Goal: Task Accomplishment & Management: Use online tool/utility

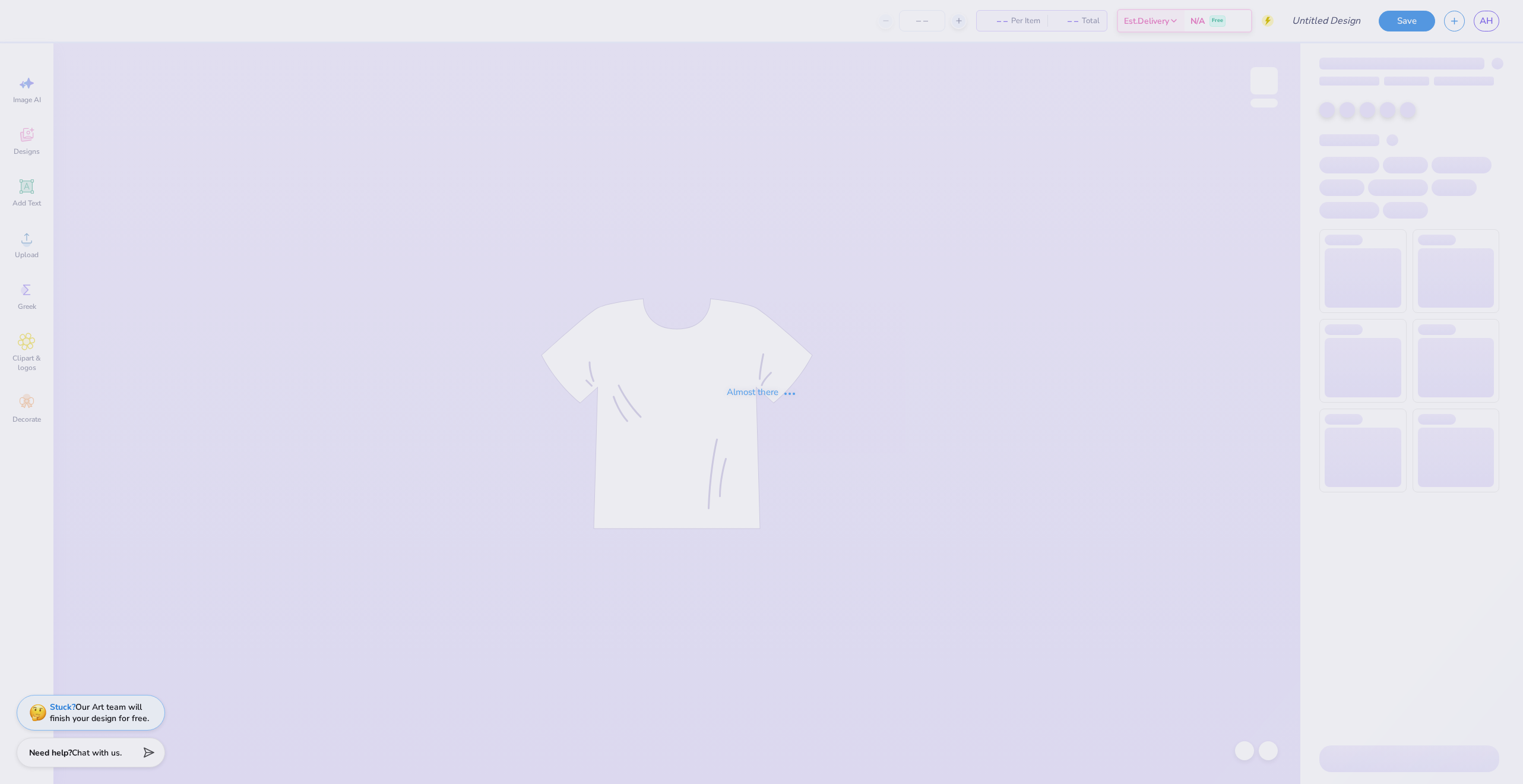
type input "agd parents weekend"
type input "12"
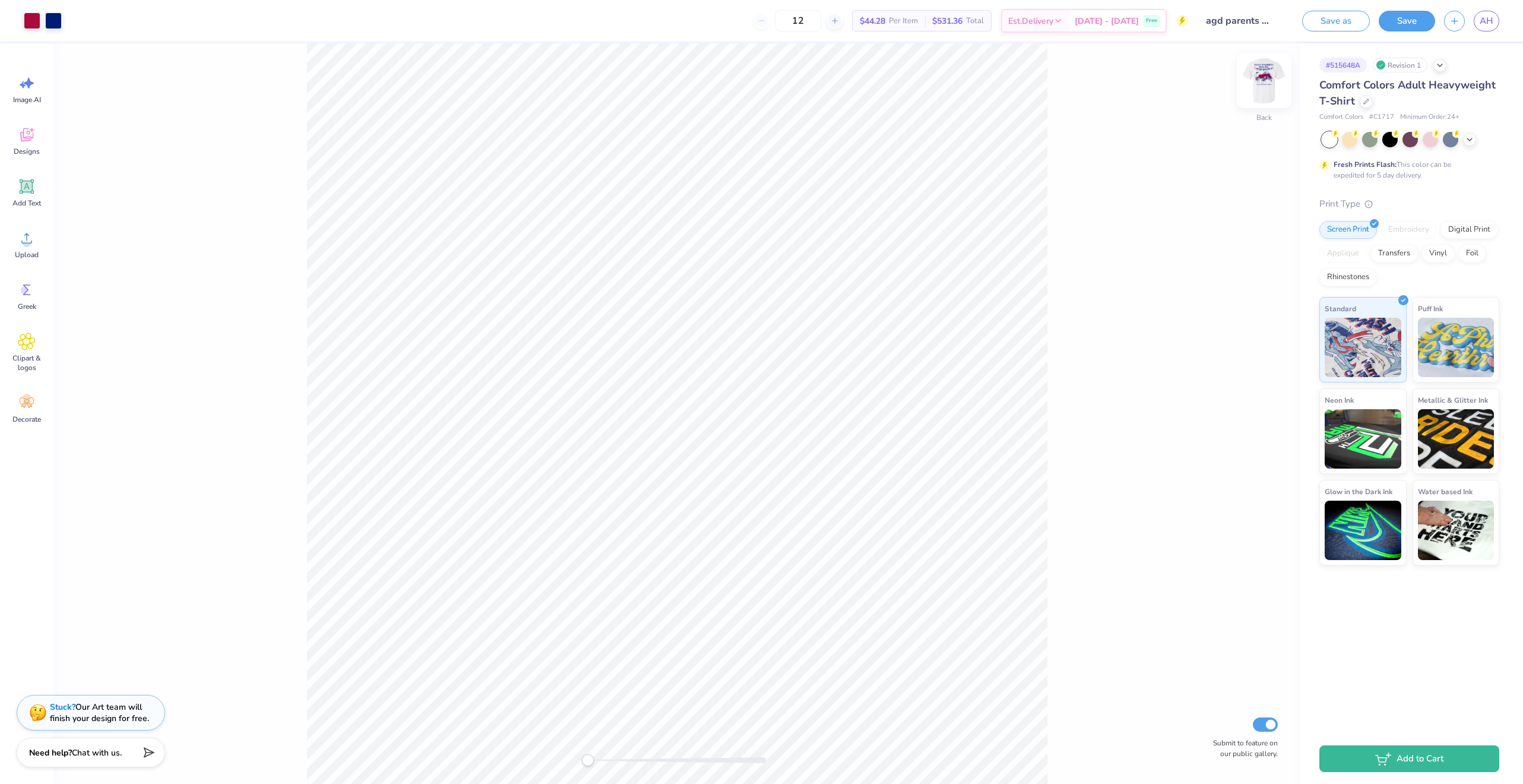
click at [1259, 78] on img at bounding box center [1264, 80] width 48 height 48
type input "4.22"
click at [1408, 25] on button "Save" at bounding box center [1407, 19] width 56 height 21
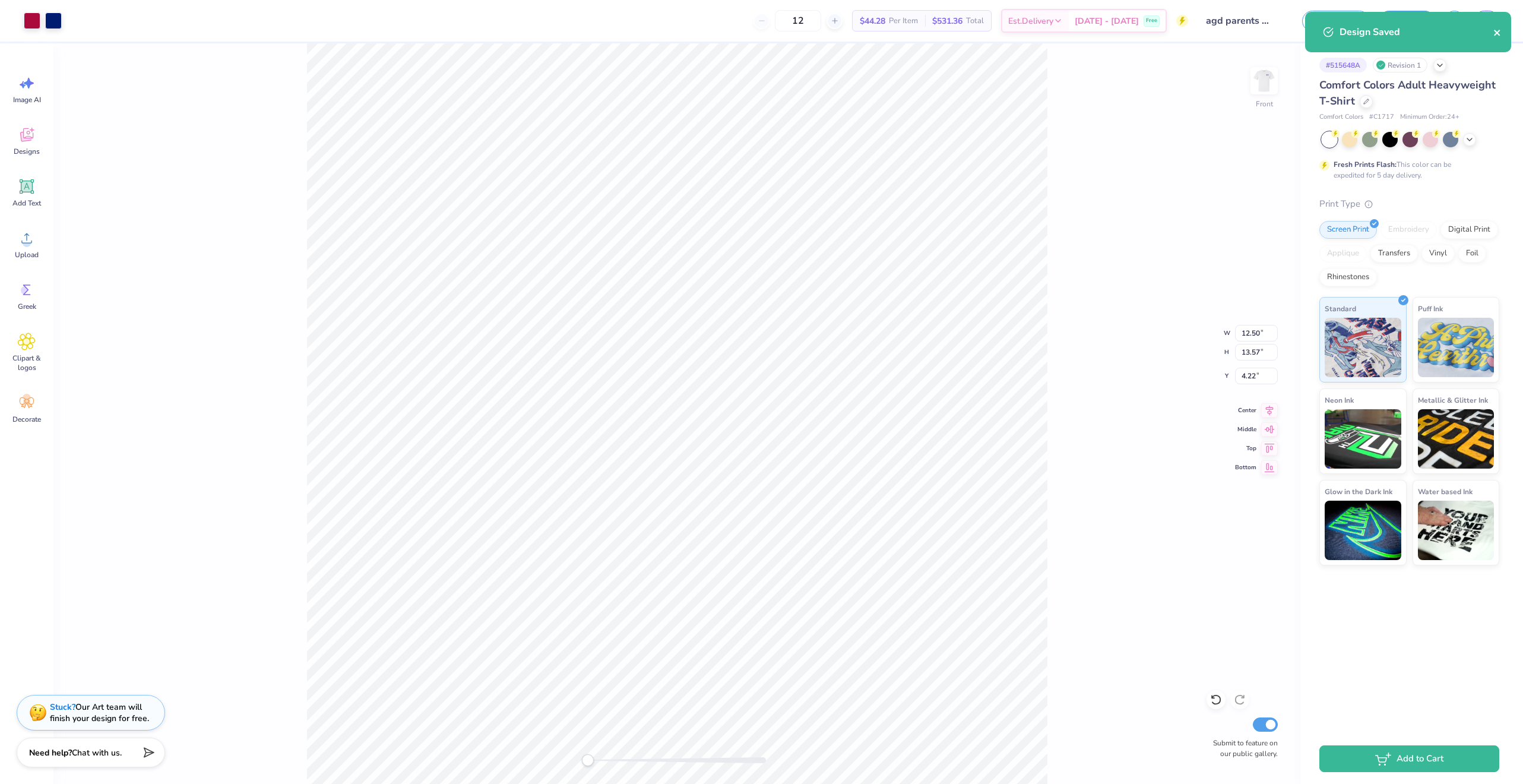
click at [1498, 32] on icon "close" at bounding box center [1497, 33] width 6 height 6
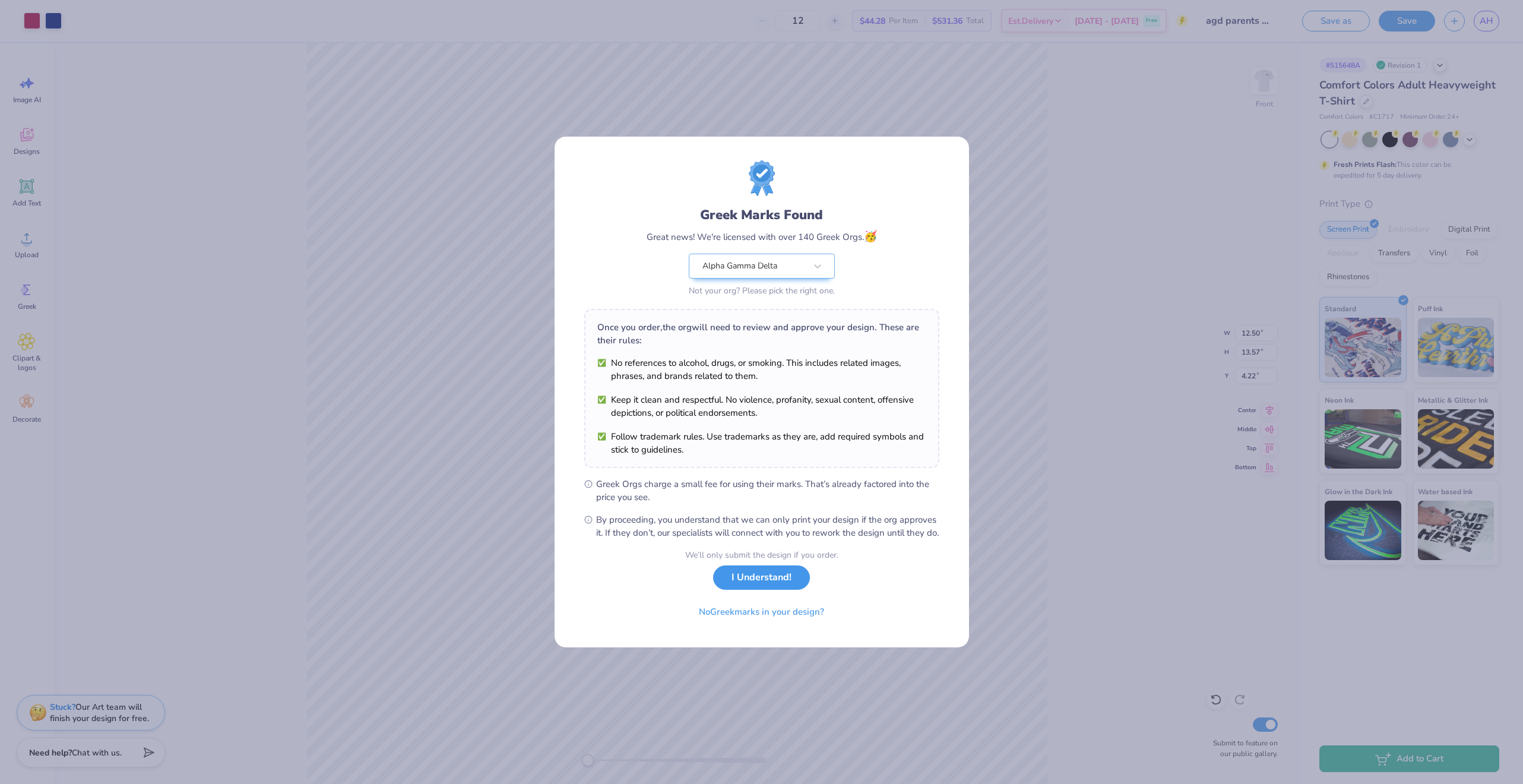
click at [770, 587] on button "I Understand!" at bounding box center [762, 577] width 97 height 24
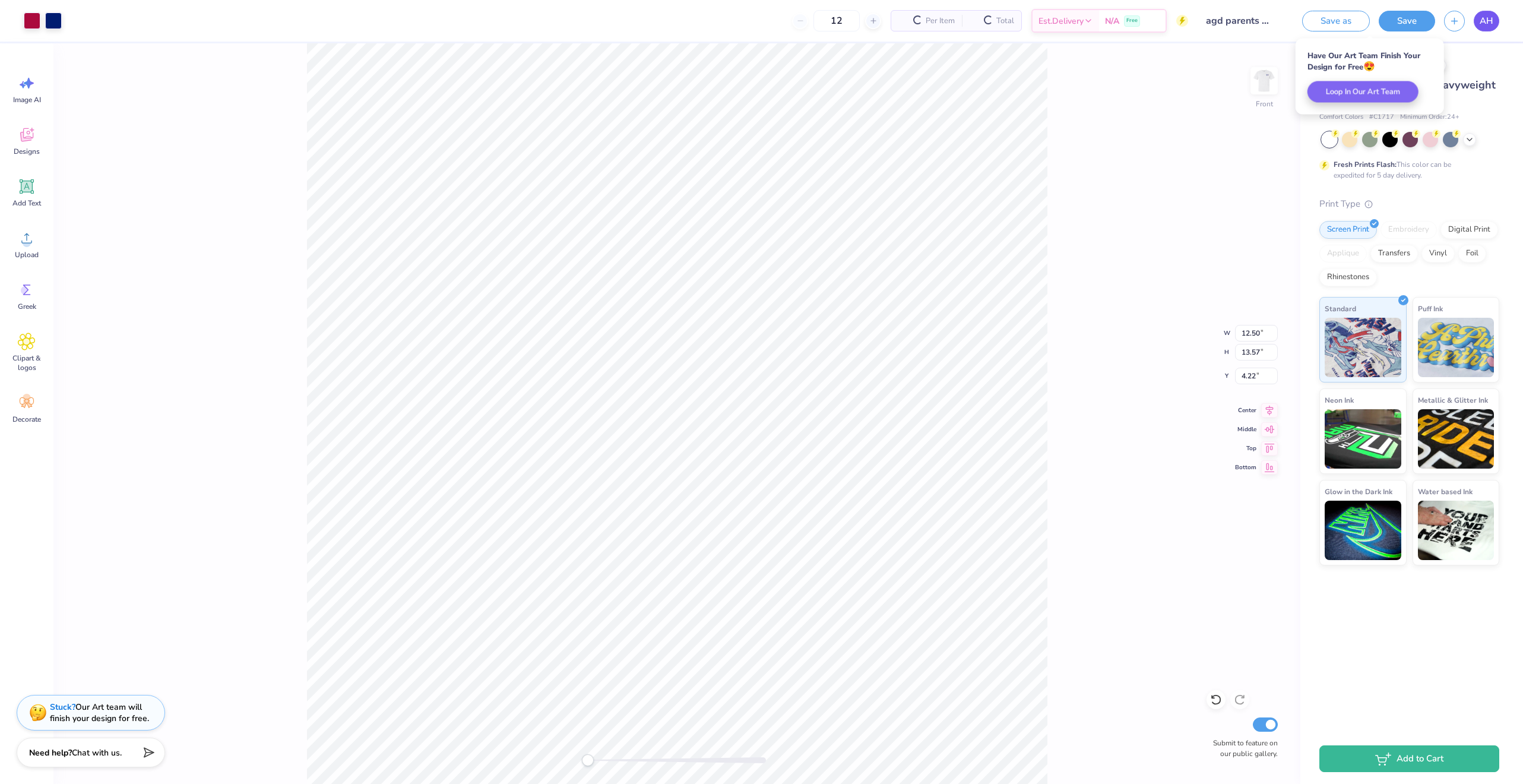
click at [1489, 21] on span "AH" at bounding box center [1487, 21] width 14 height 14
click at [1486, 23] on span "AH" at bounding box center [1487, 21] width 14 height 14
click at [1369, 103] on div at bounding box center [1366, 100] width 13 height 13
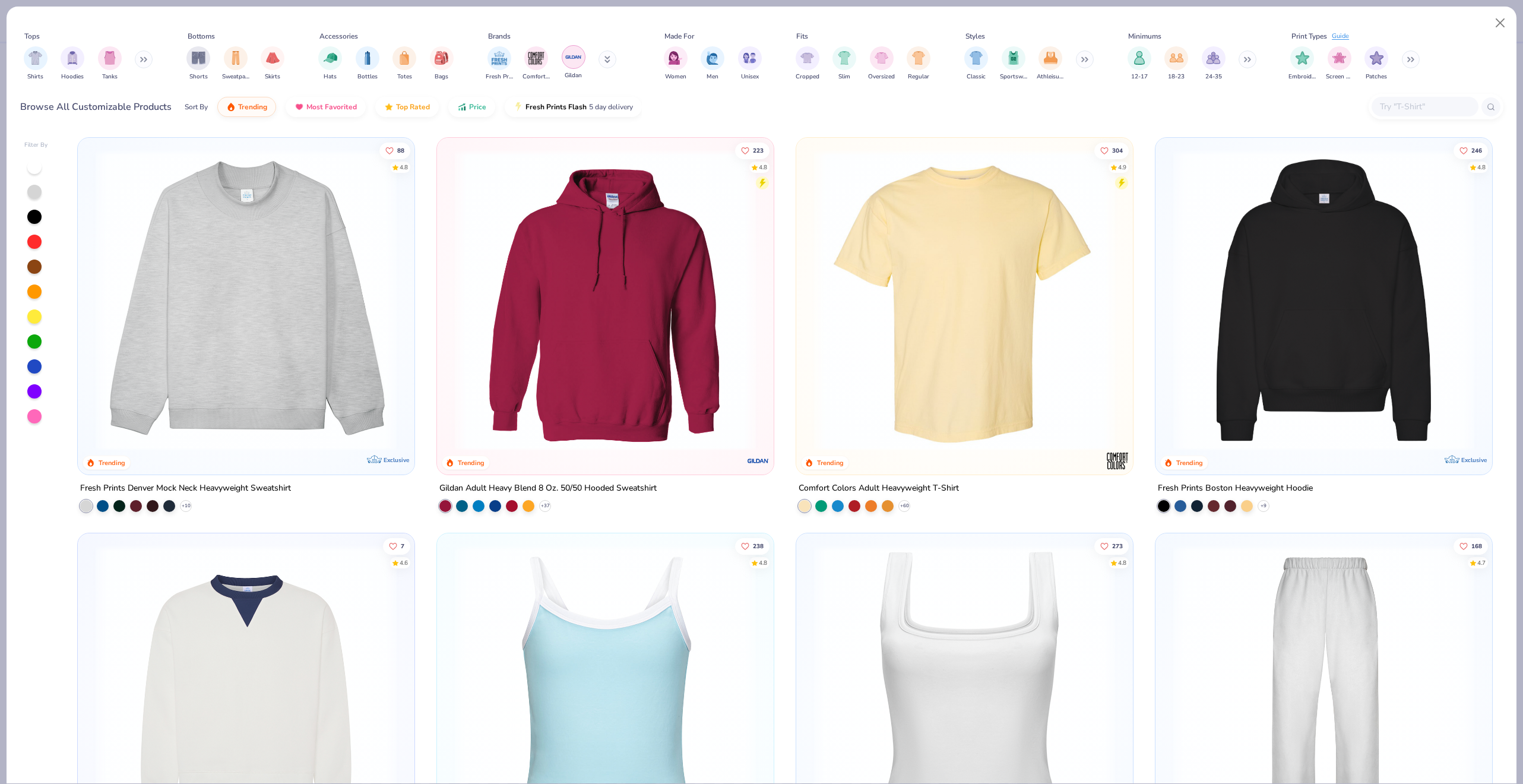
click at [569, 56] on img "filter for Gildan" at bounding box center [573, 57] width 18 height 18
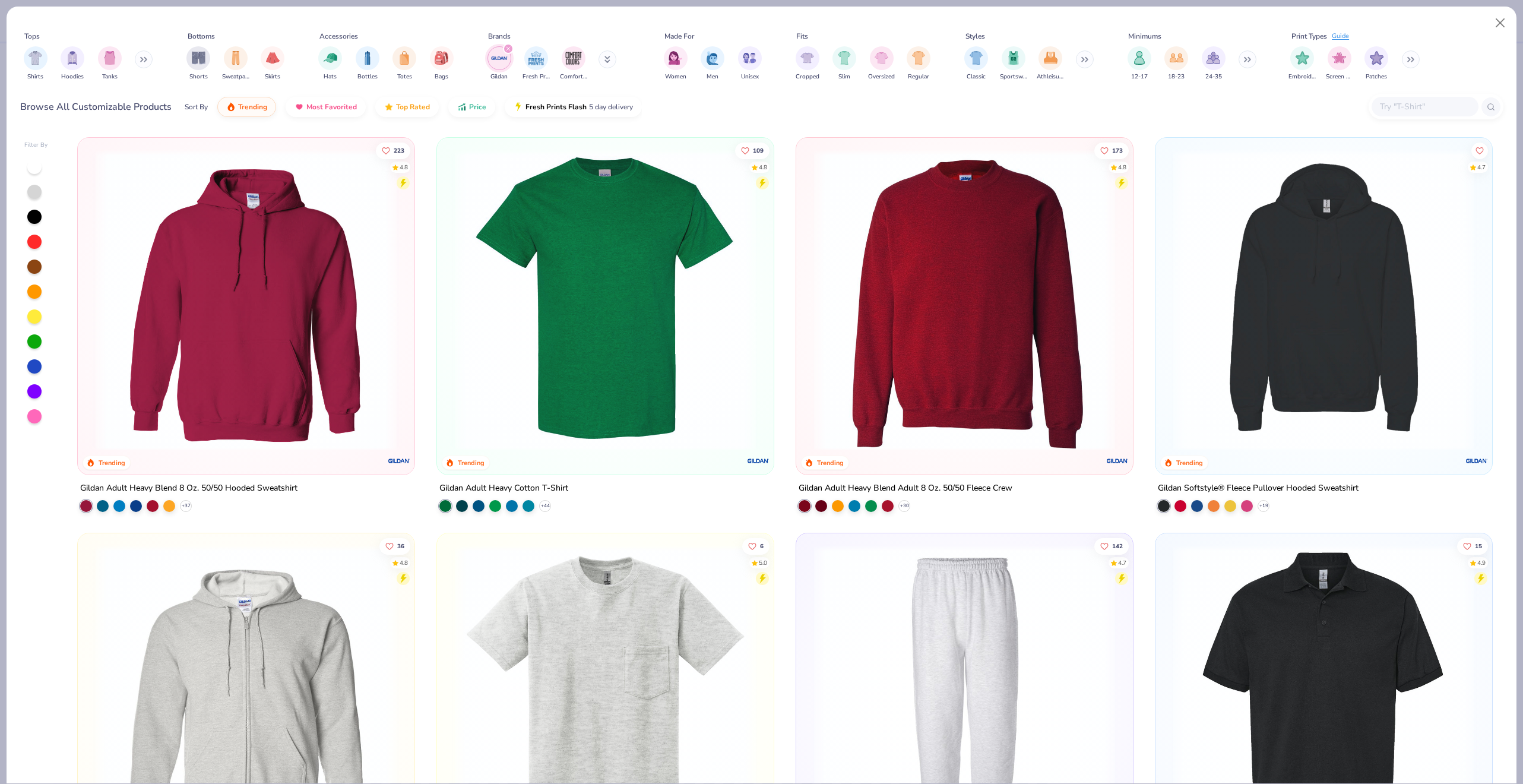
click at [325, 366] on img at bounding box center [246, 300] width 313 height 301
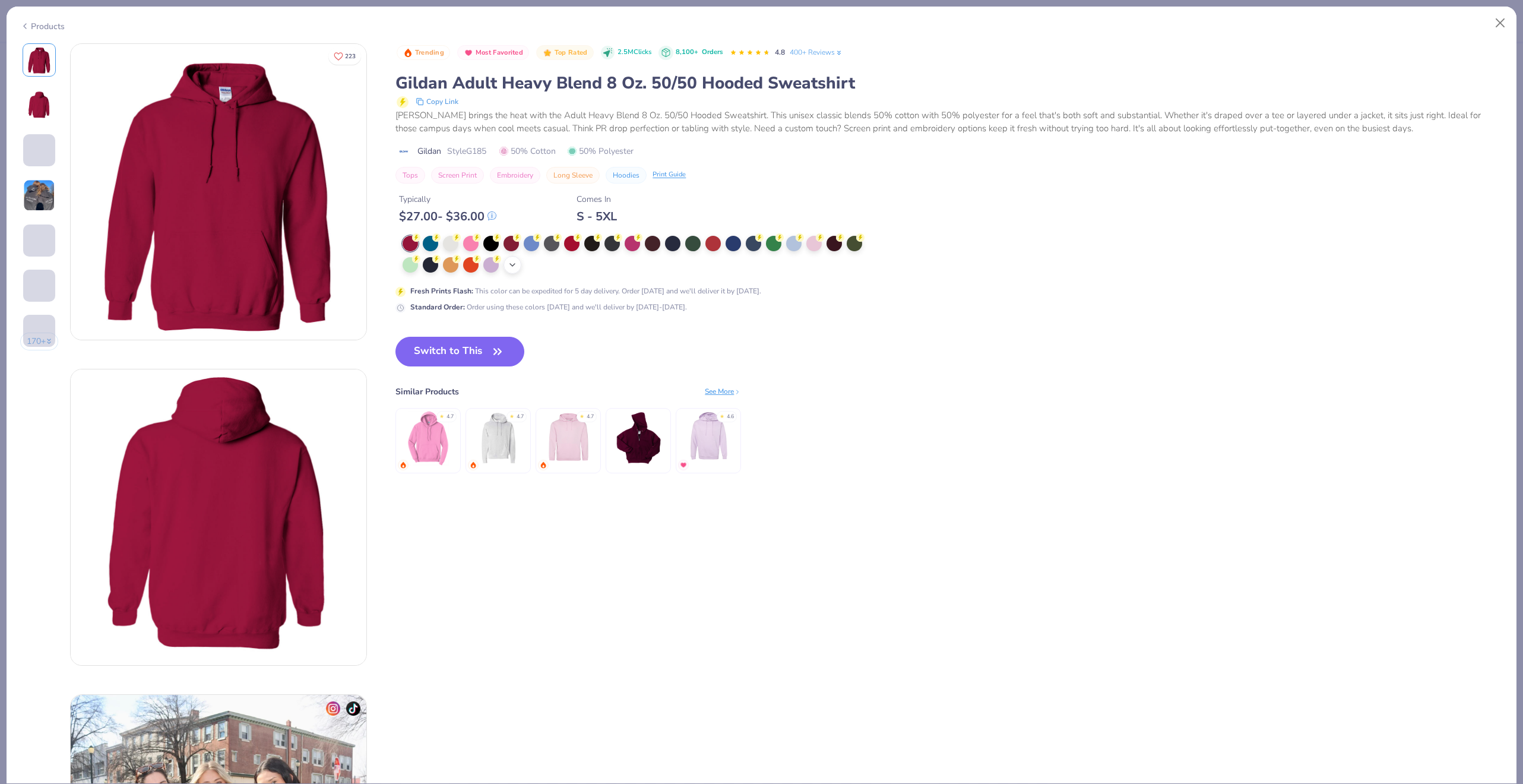
click at [515, 270] on div "+ 15" at bounding box center [512, 264] width 18 height 18
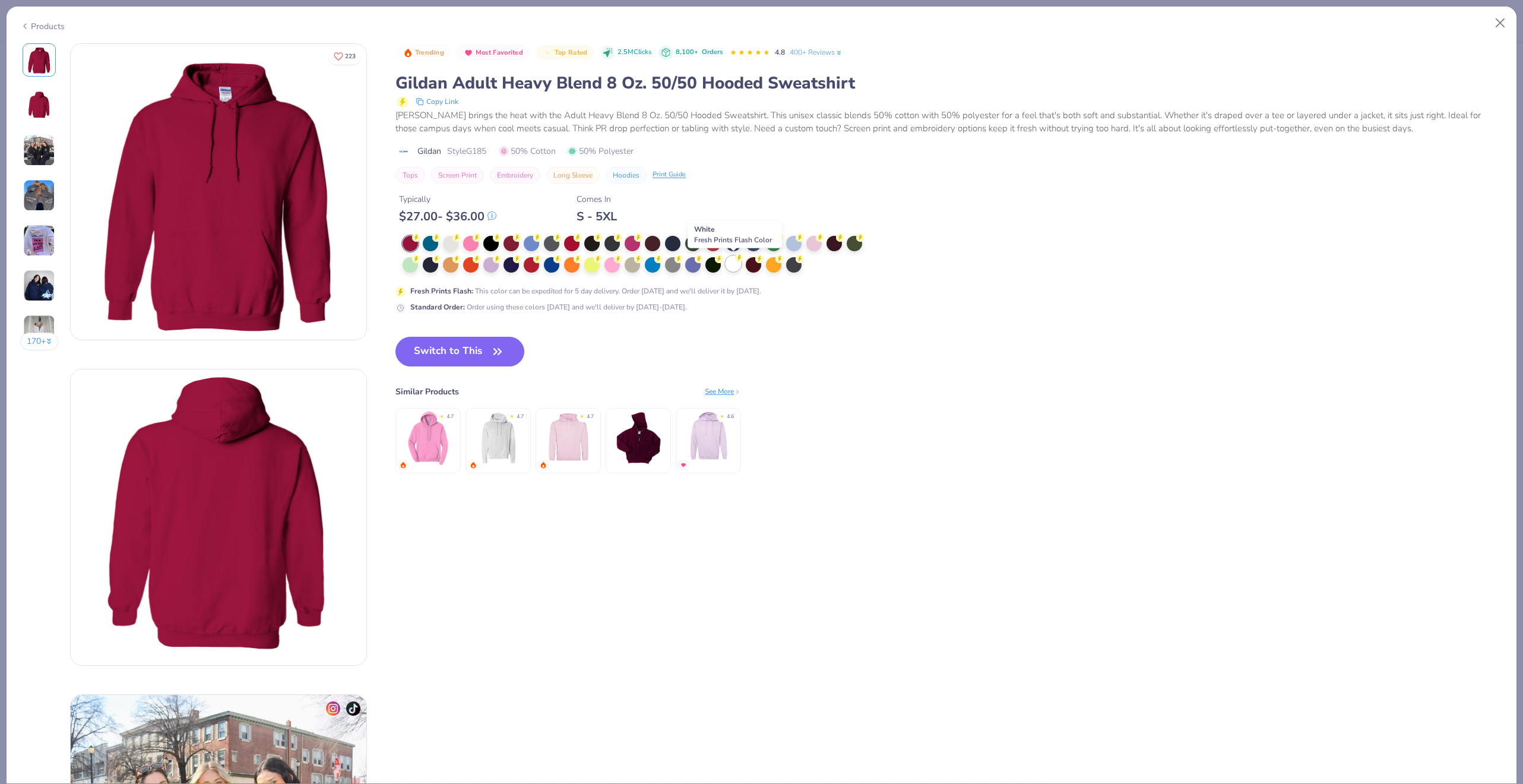
click at [735, 269] on div at bounding box center [733, 264] width 16 height 16
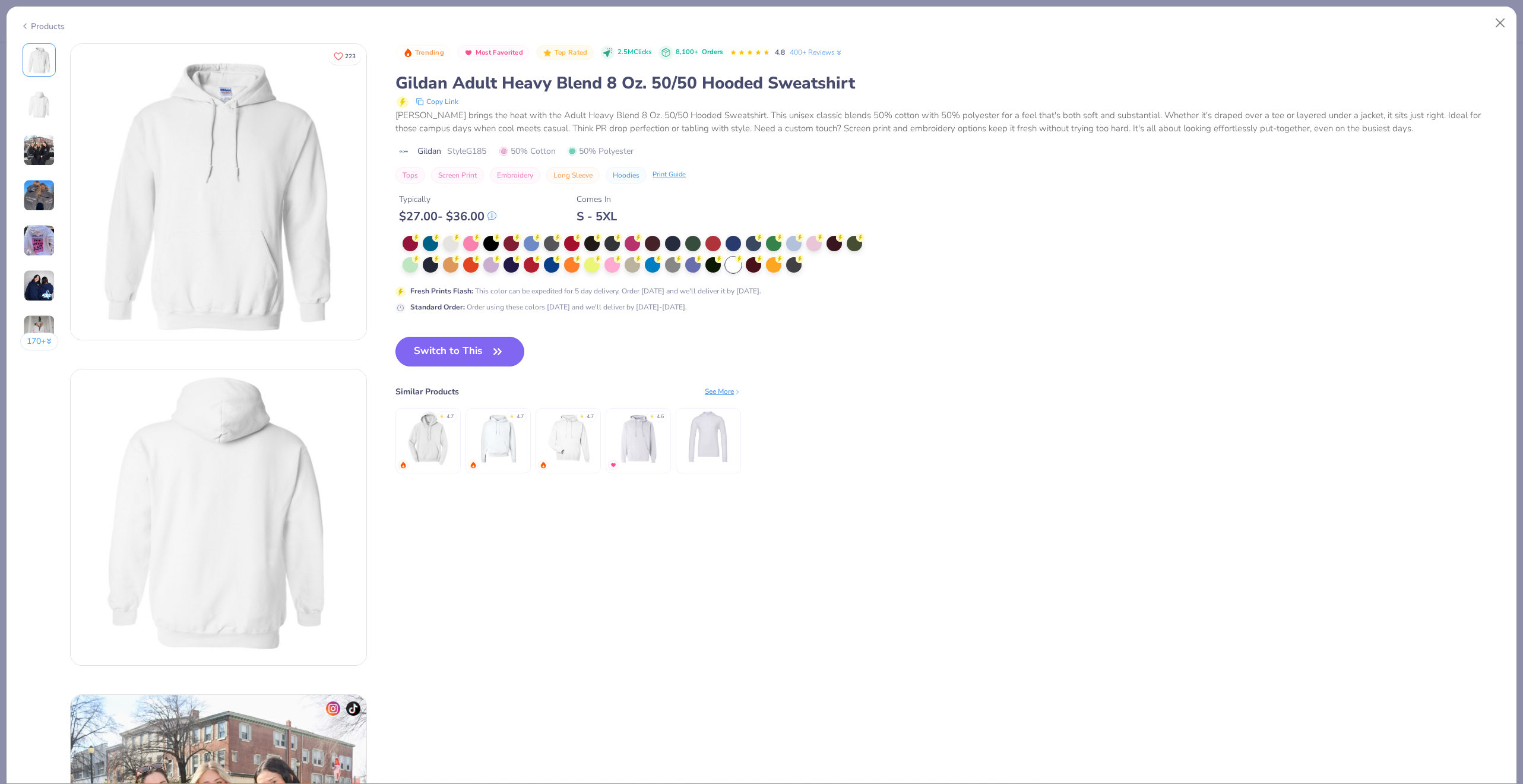
click at [486, 348] on button "Switch to This" at bounding box center [460, 352] width 129 height 30
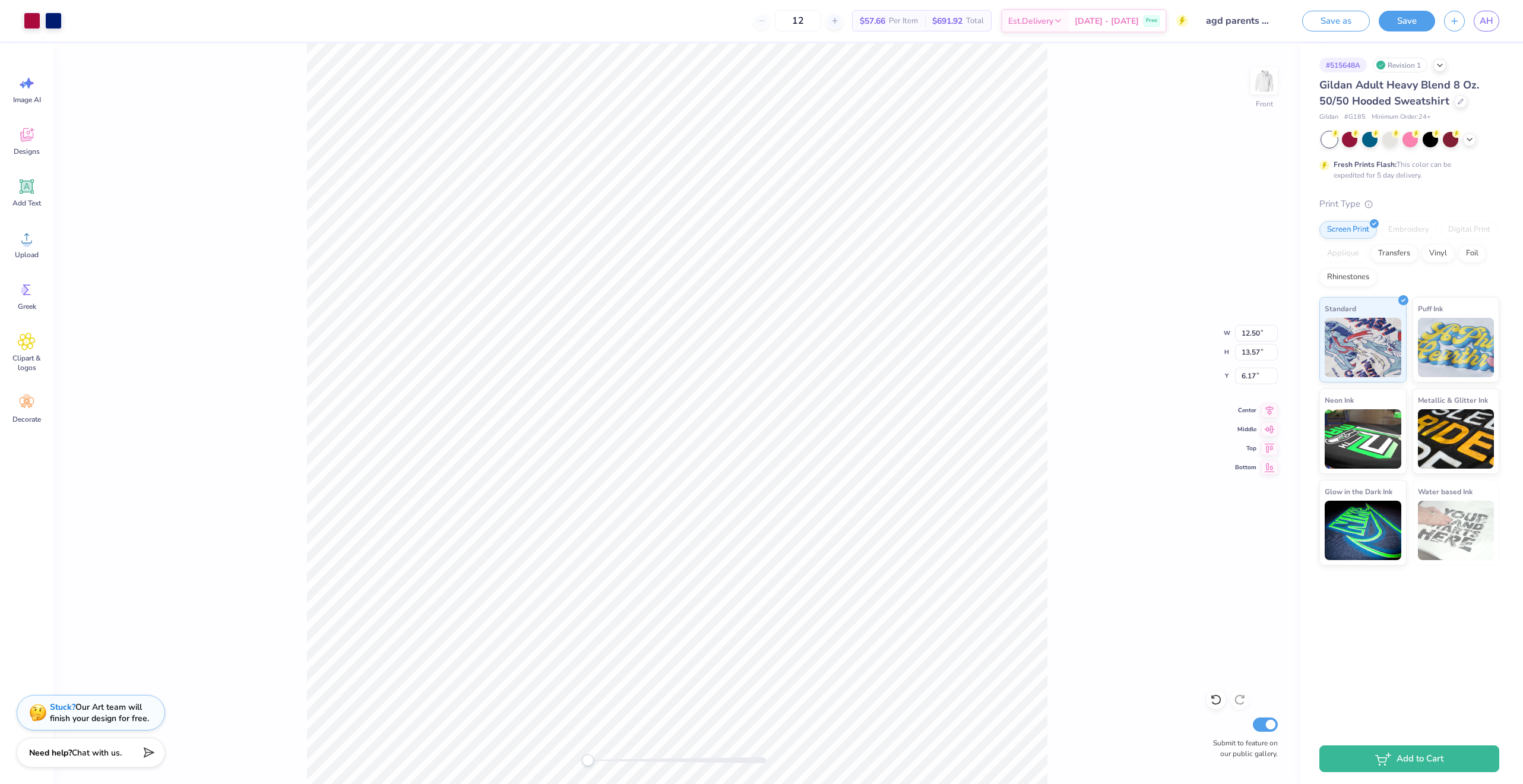
type input "6.17"
click at [1262, 91] on img at bounding box center [1264, 80] width 48 height 48
type input "2.41"
type input "2.71"
click at [1401, 19] on button "Save" at bounding box center [1407, 19] width 56 height 21
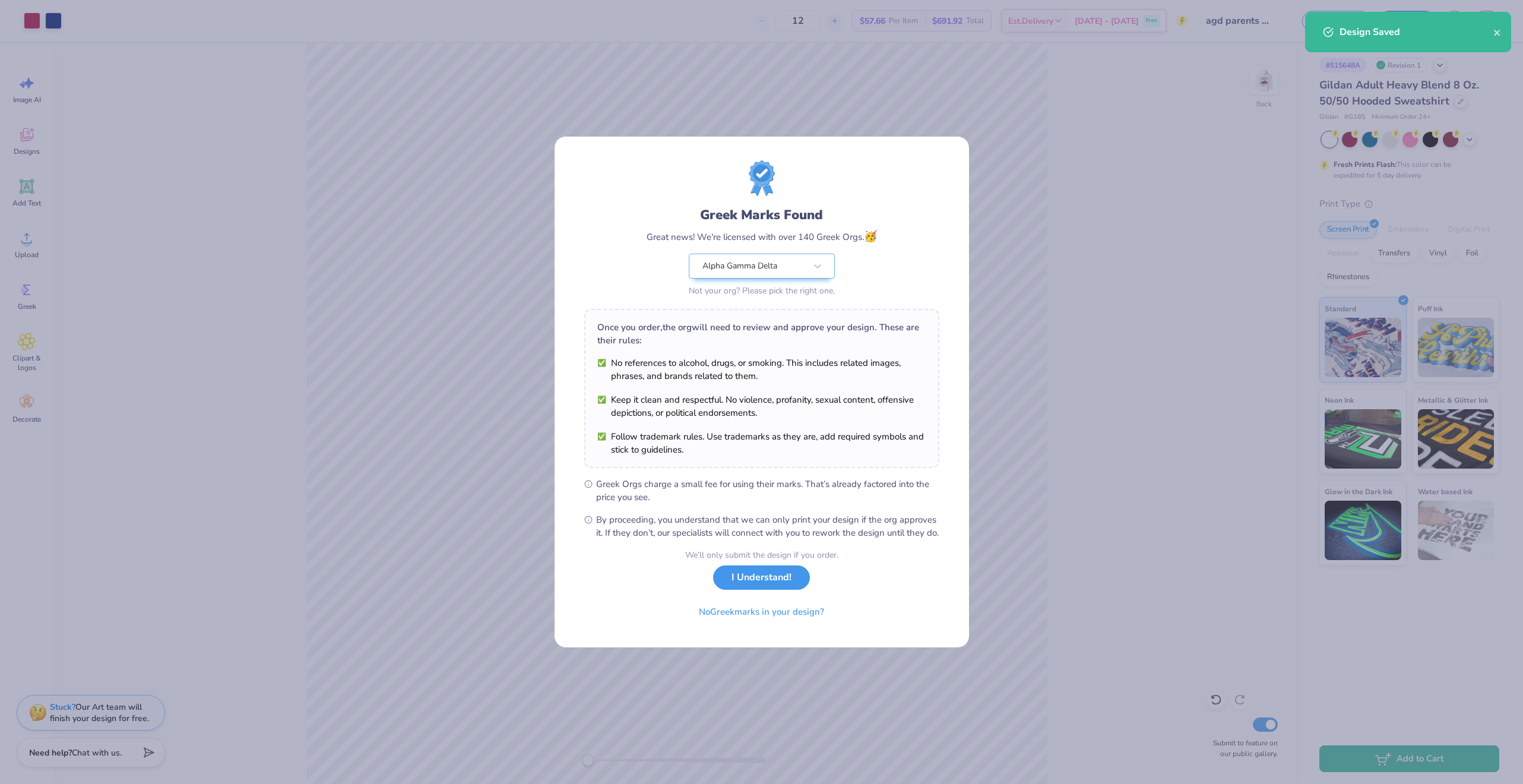
click at [779, 590] on button "I Understand!" at bounding box center [762, 577] width 97 height 24
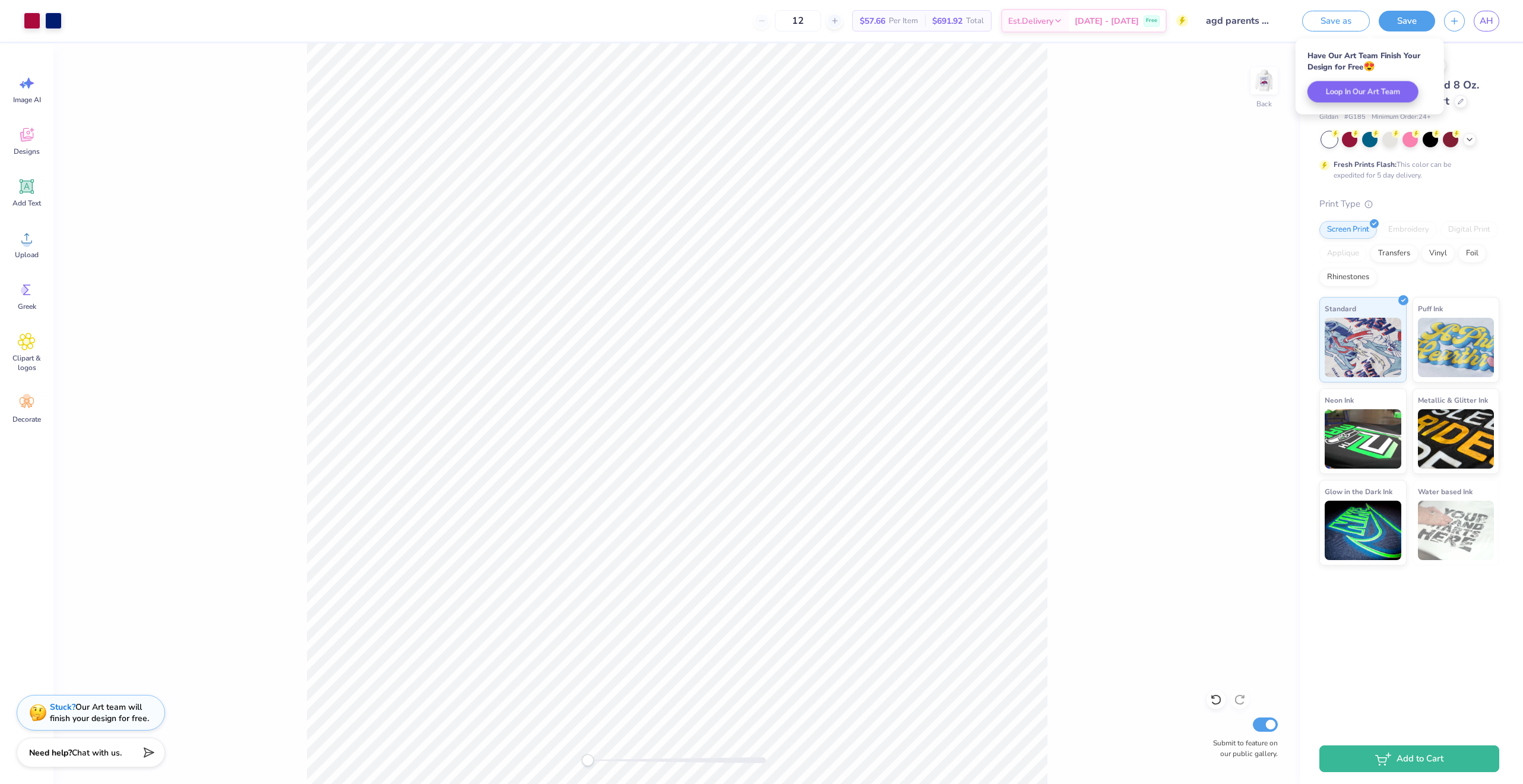
click at [1150, 230] on div "Back Submit to feature on our public gallery." at bounding box center [677, 413] width 1248 height 740
click at [1404, 203] on div "Print Type" at bounding box center [1409, 204] width 180 height 14
click at [1461, 103] on div at bounding box center [1461, 100] width 13 height 13
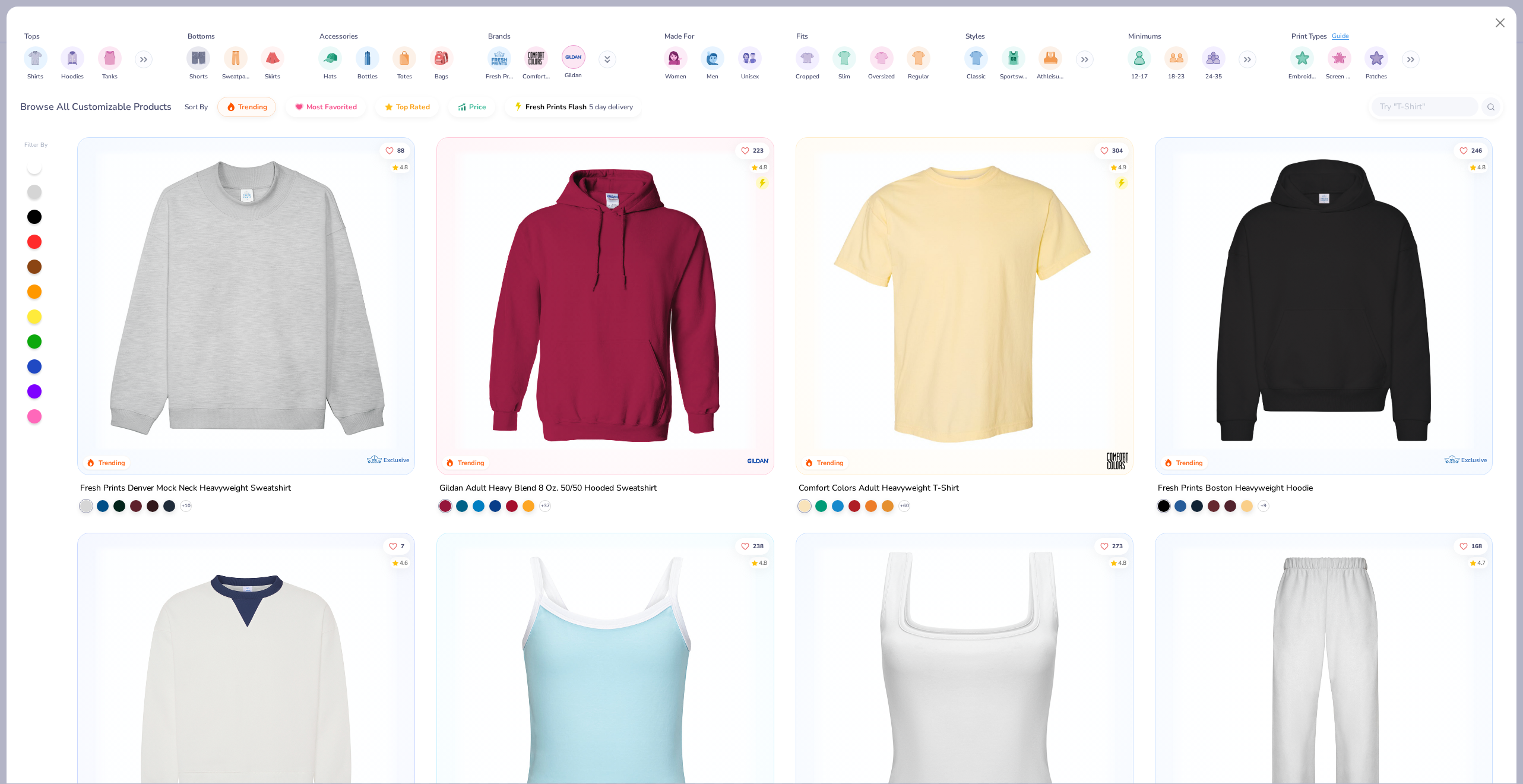
click at [568, 60] on img "filter for Gildan" at bounding box center [573, 57] width 18 height 18
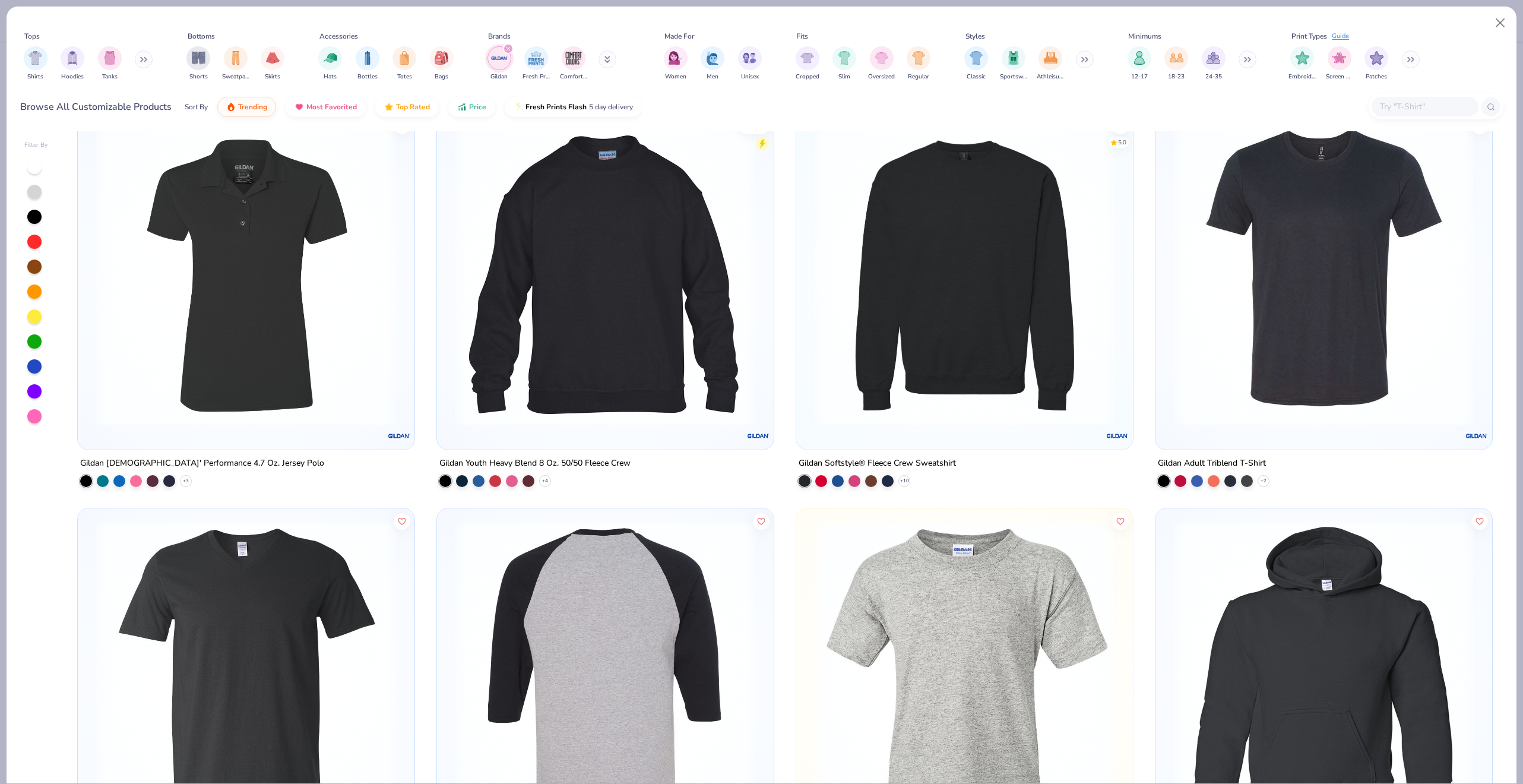
scroll to position [2332, 0]
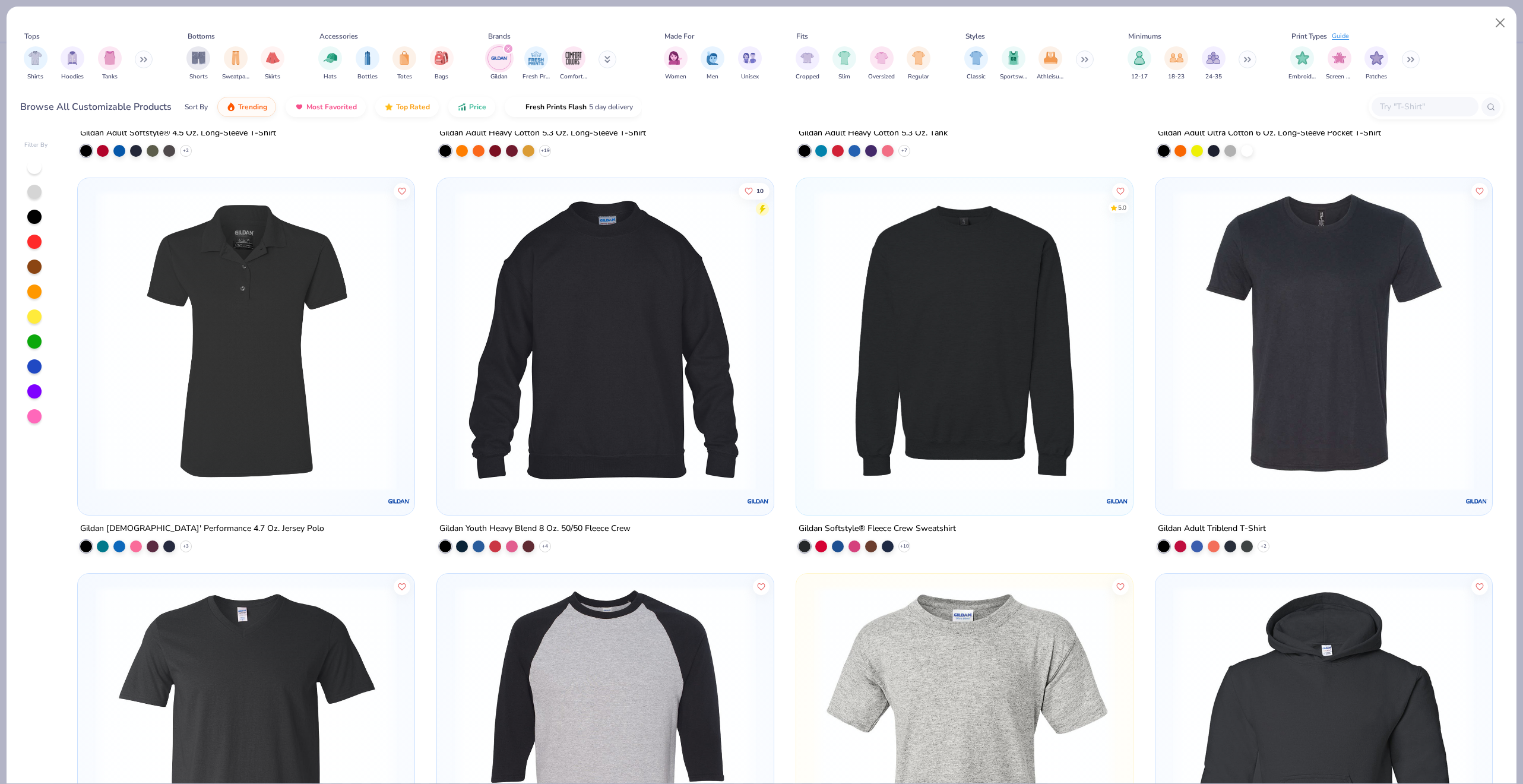
click at [901, 314] on img at bounding box center [964, 341] width 313 height 301
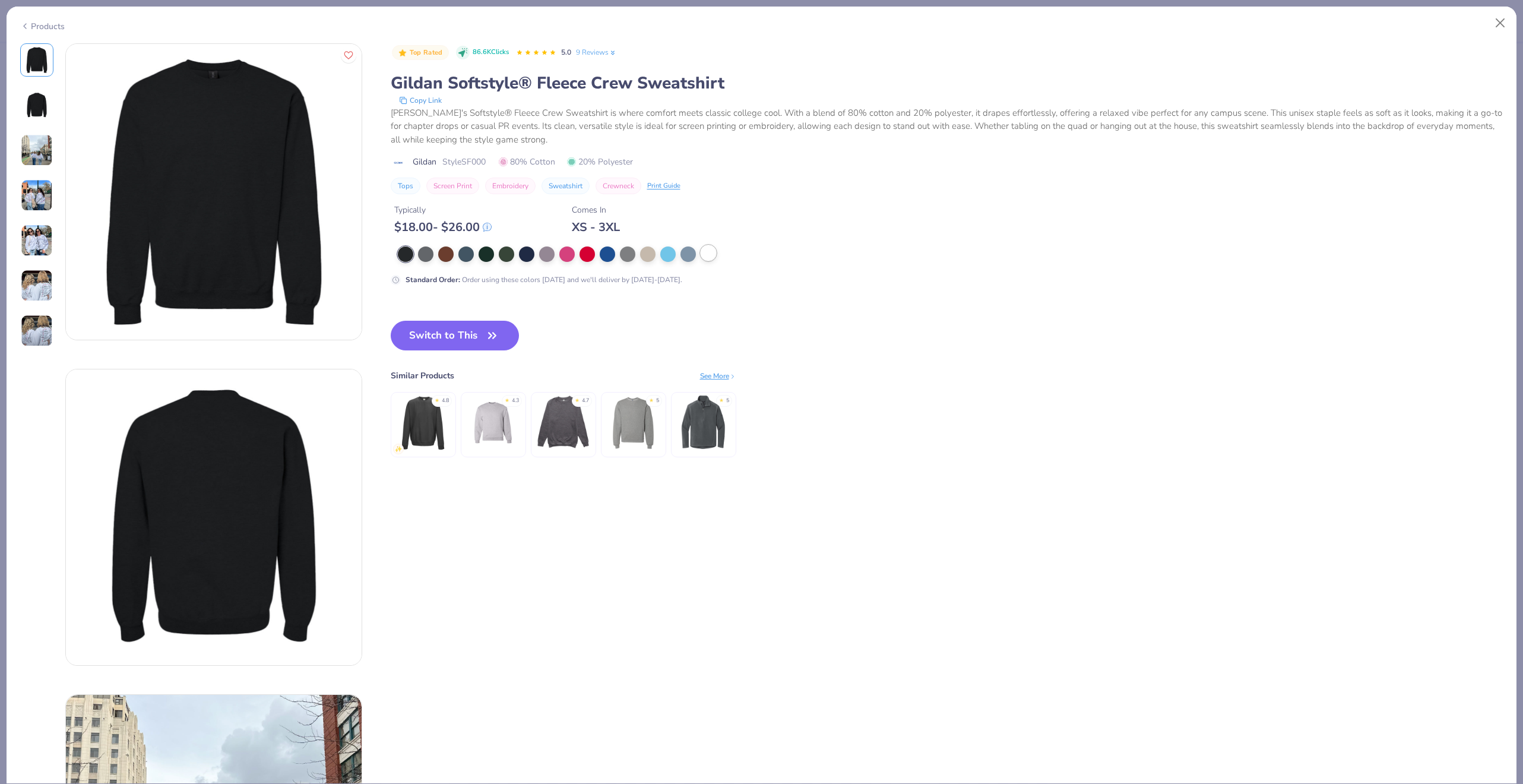
click at [712, 254] on div at bounding box center [708, 253] width 16 height 16
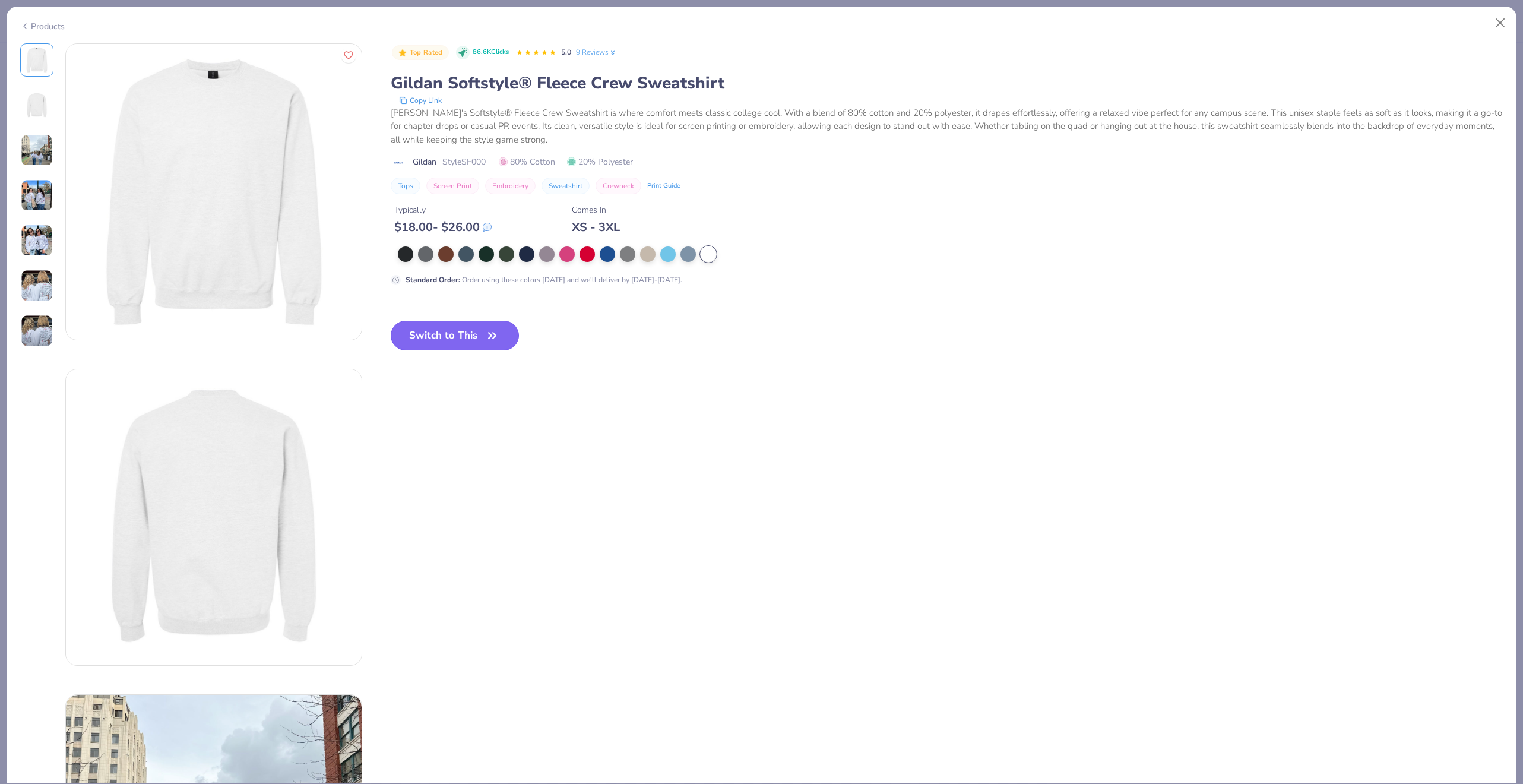
click at [487, 339] on icon "button" at bounding box center [492, 335] width 16 height 16
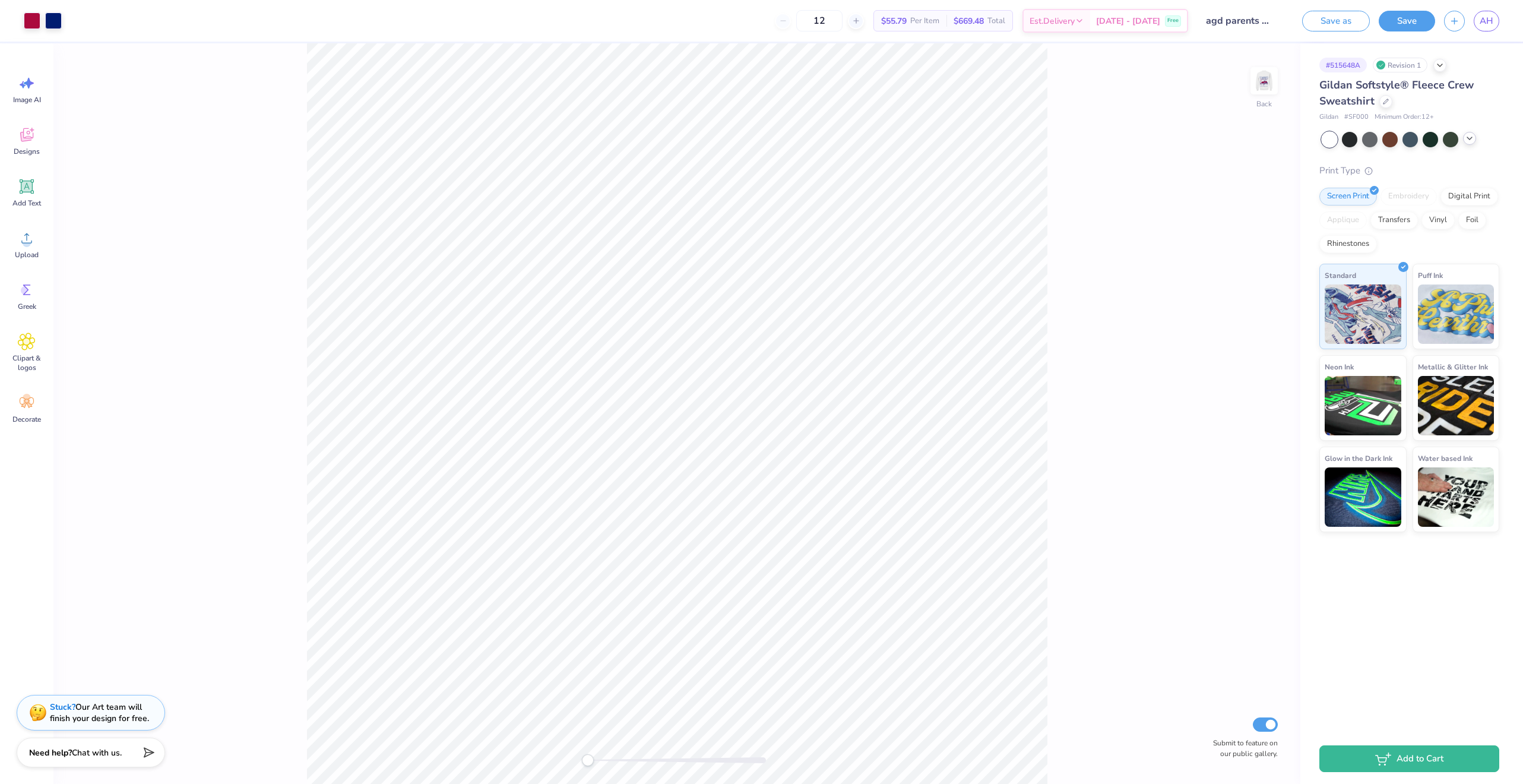
click at [1473, 136] on icon at bounding box center [1470, 138] width 9 height 9
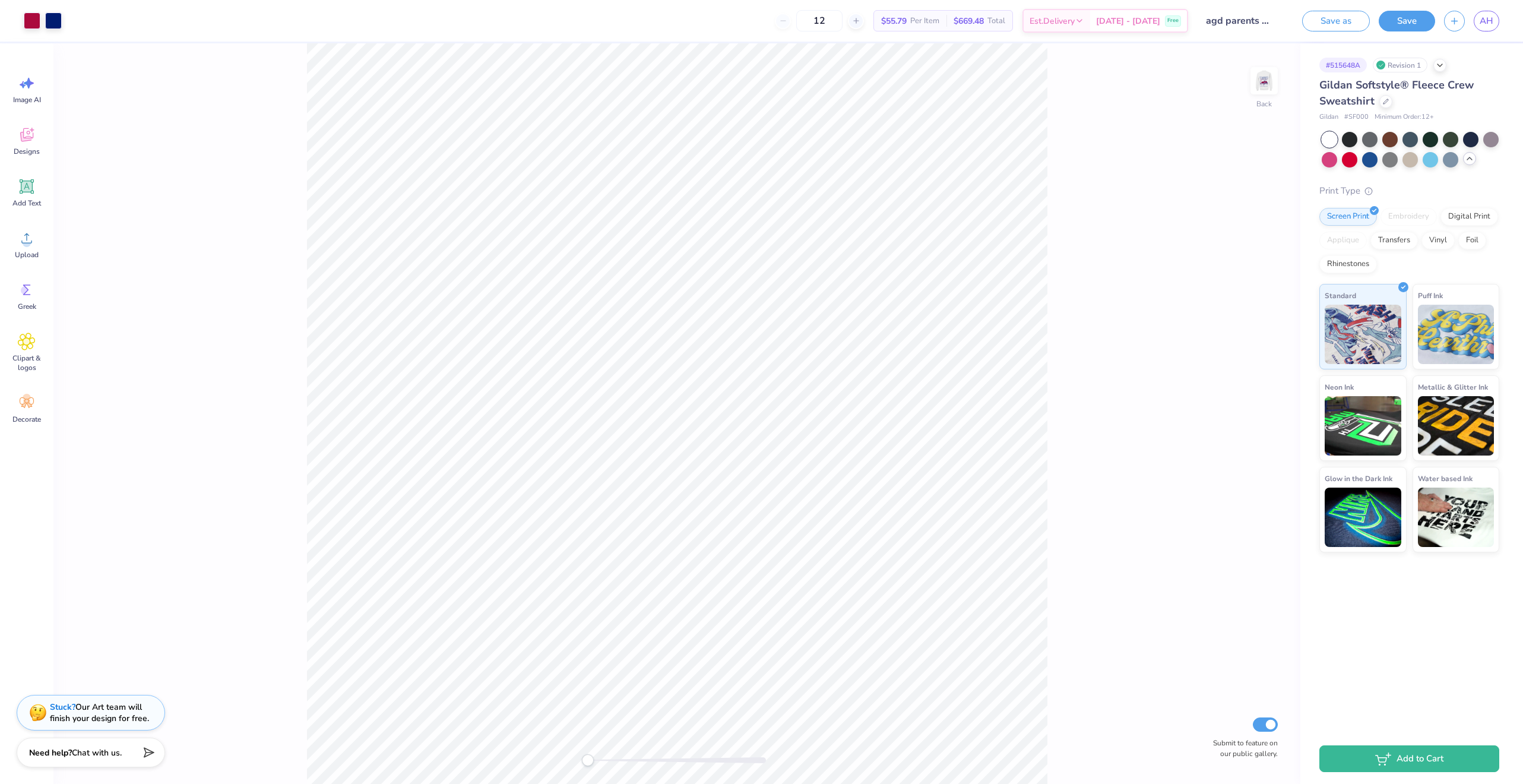
click at [1332, 133] on div at bounding box center [1330, 140] width 16 height 16
click at [1388, 102] on div at bounding box center [1386, 100] width 13 height 13
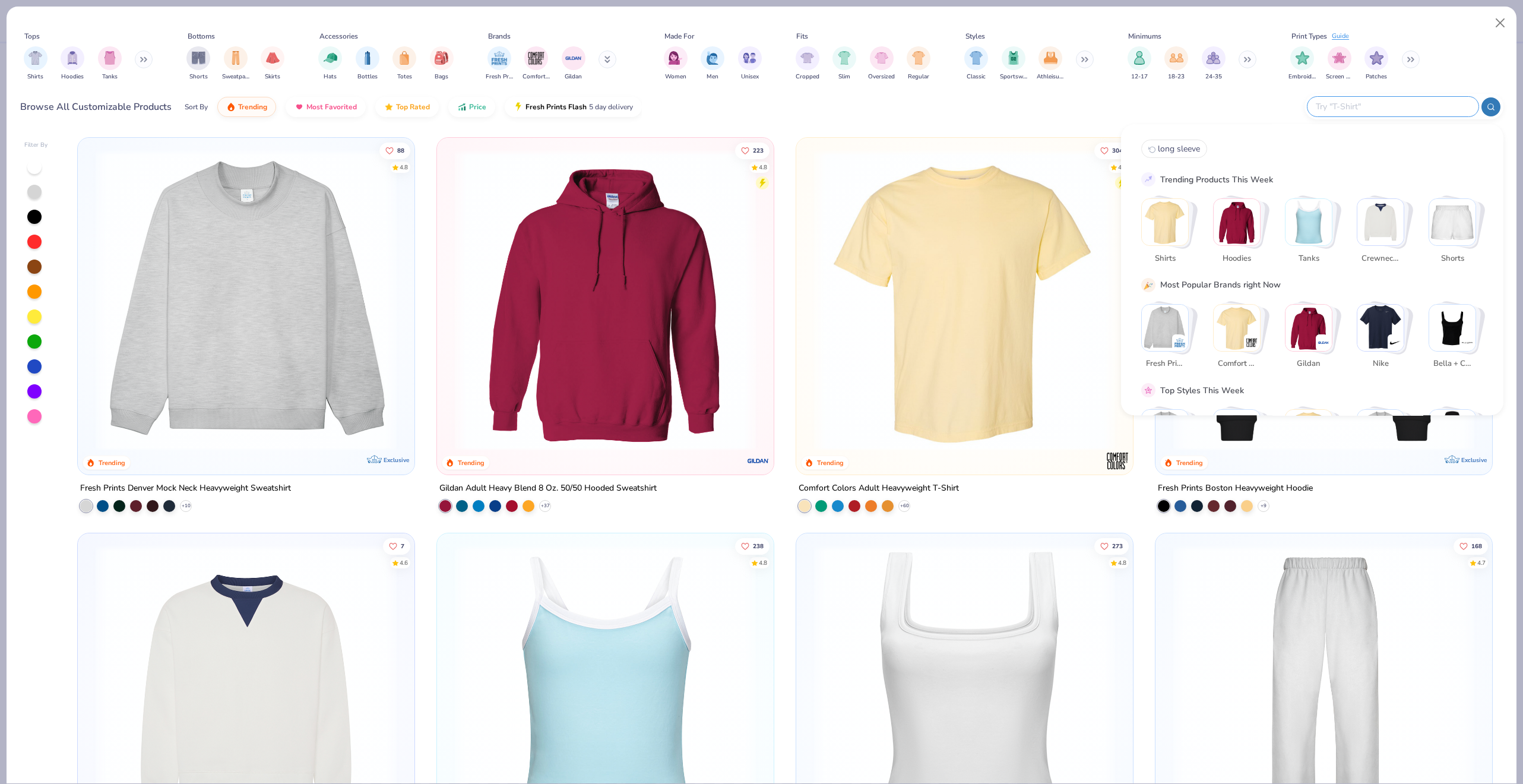
click at [1411, 100] on input "text" at bounding box center [1392, 107] width 155 height 14
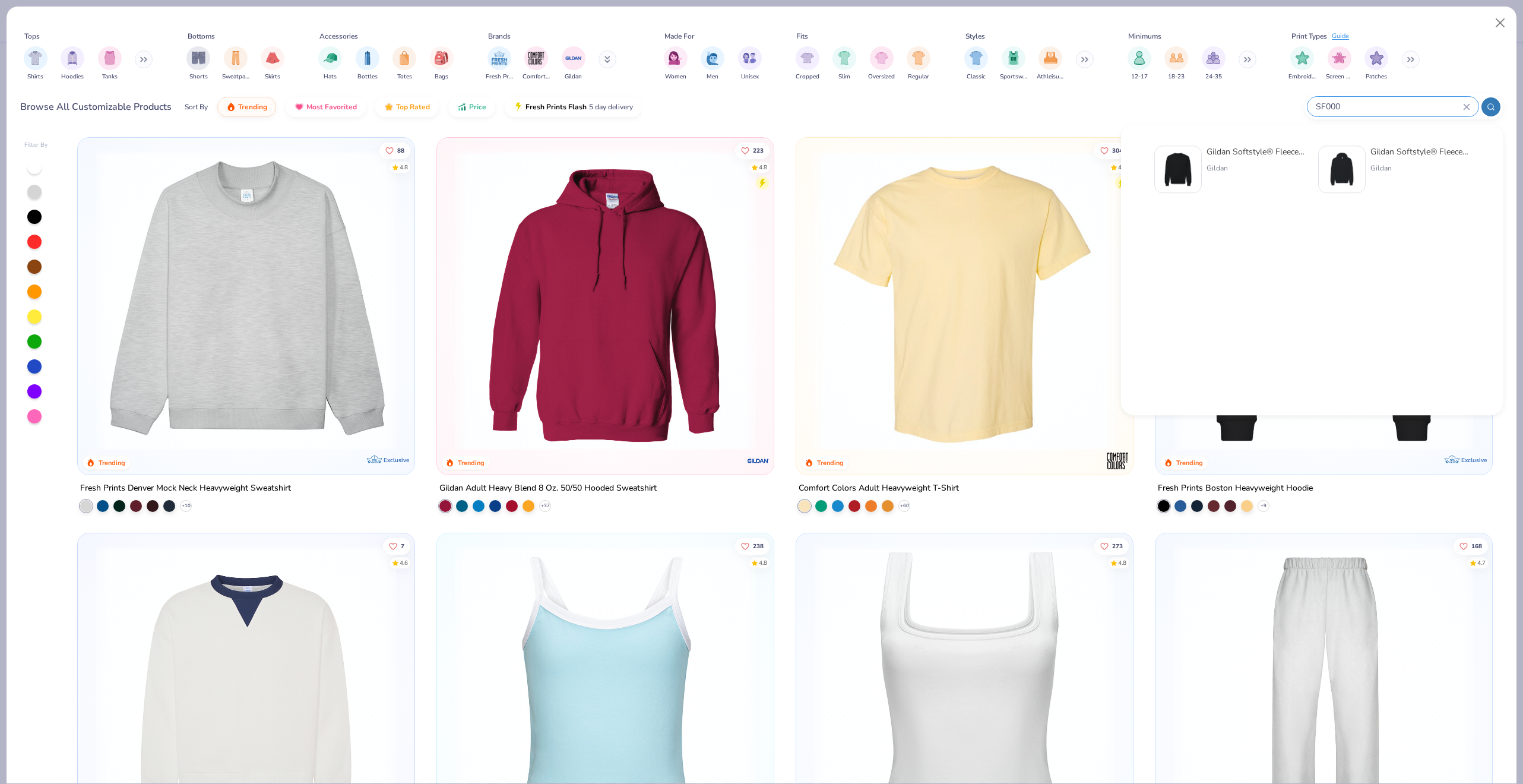
type input "SF000"
click at [1185, 170] on img at bounding box center [1178, 169] width 37 height 37
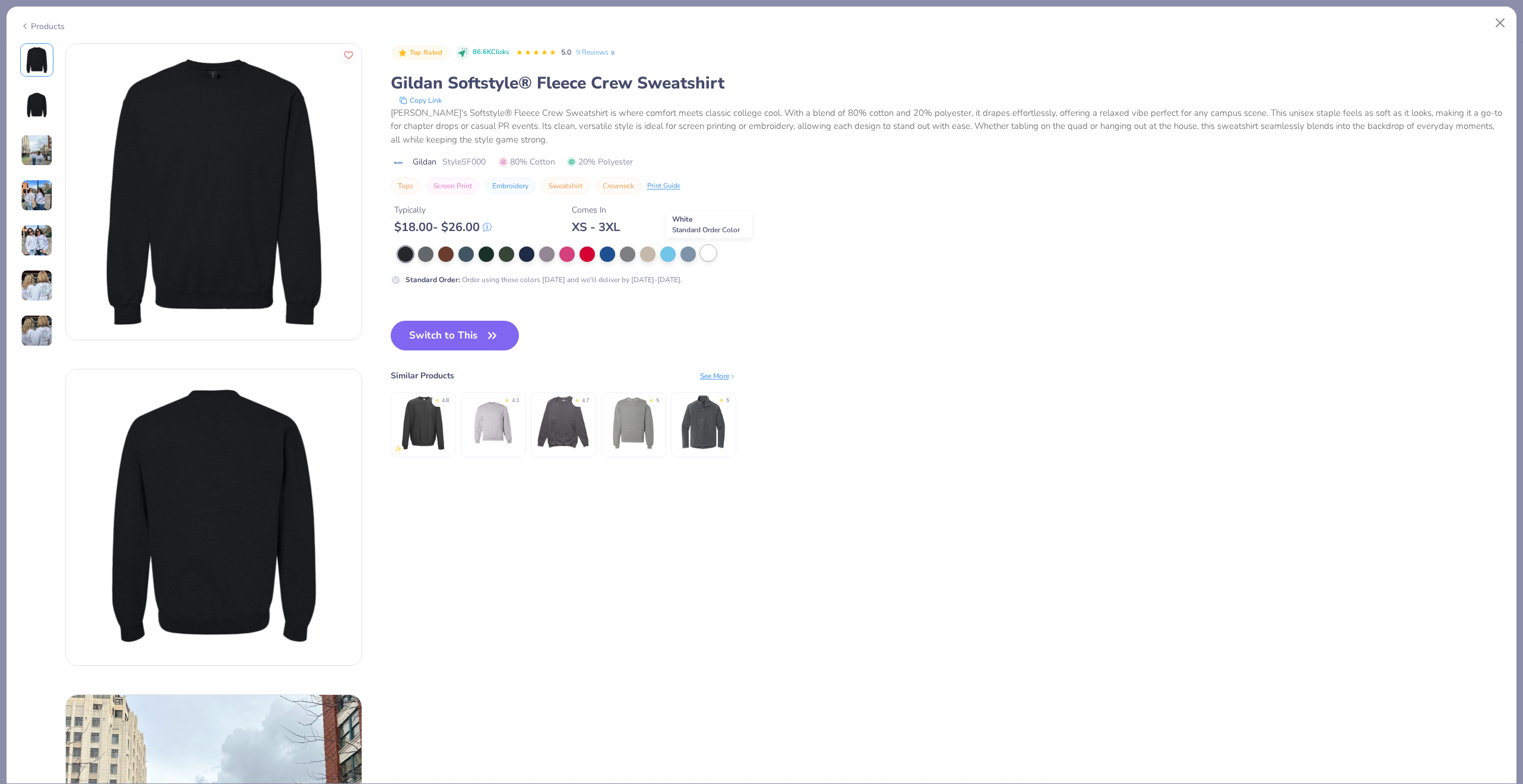
click at [706, 253] on div at bounding box center [708, 253] width 16 height 16
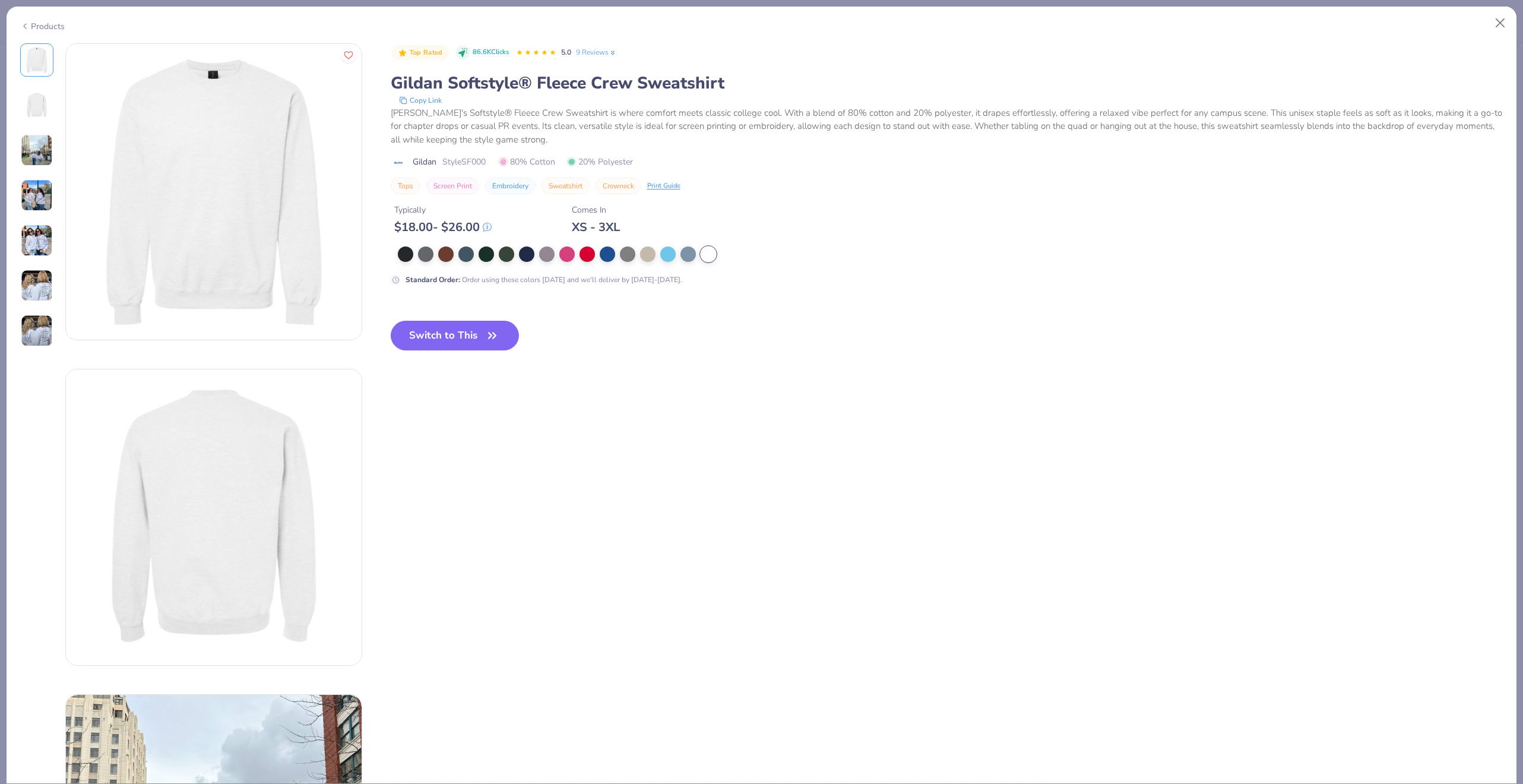
click at [37, 96] on img at bounding box center [37, 105] width 29 height 29
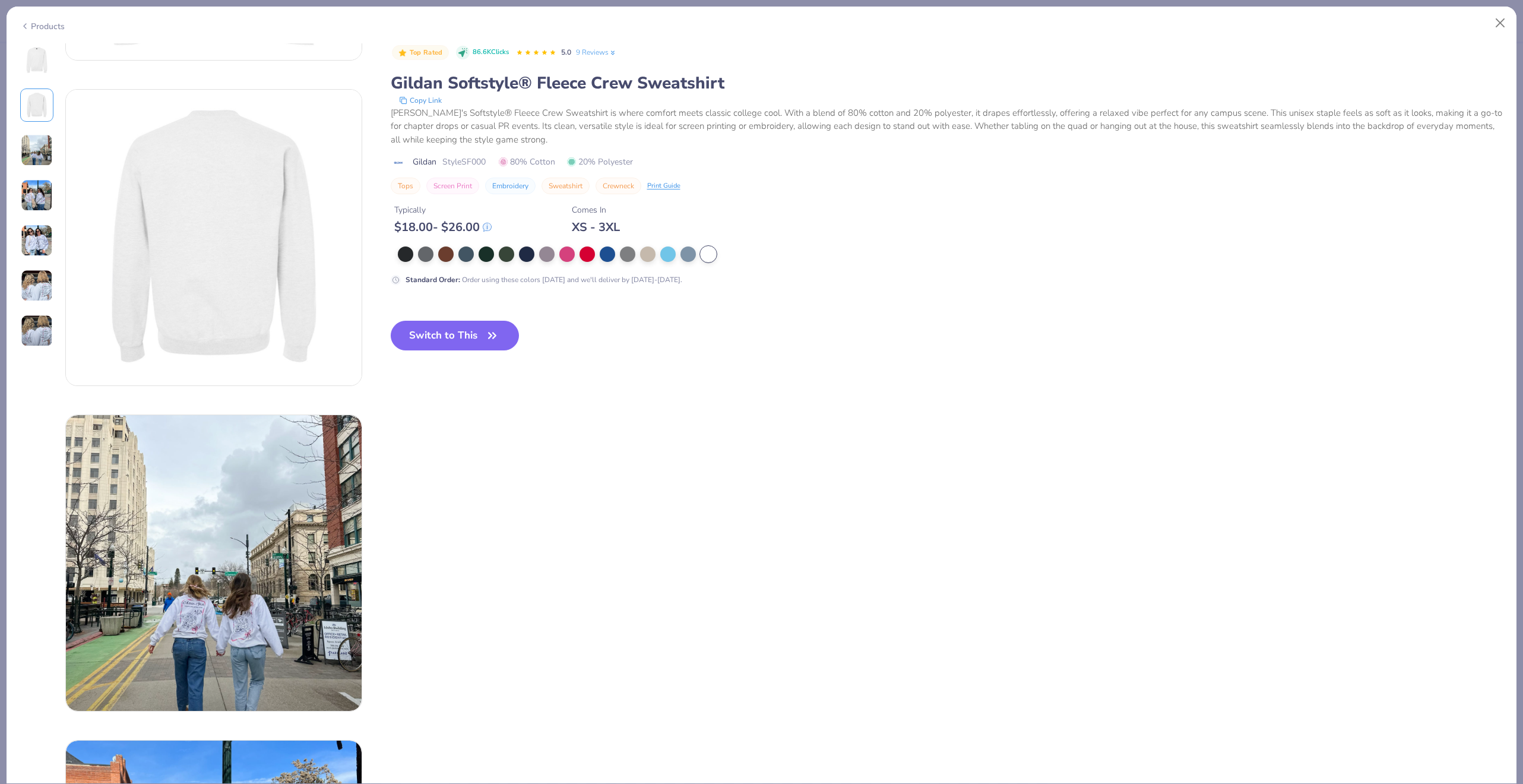
scroll to position [326, 0]
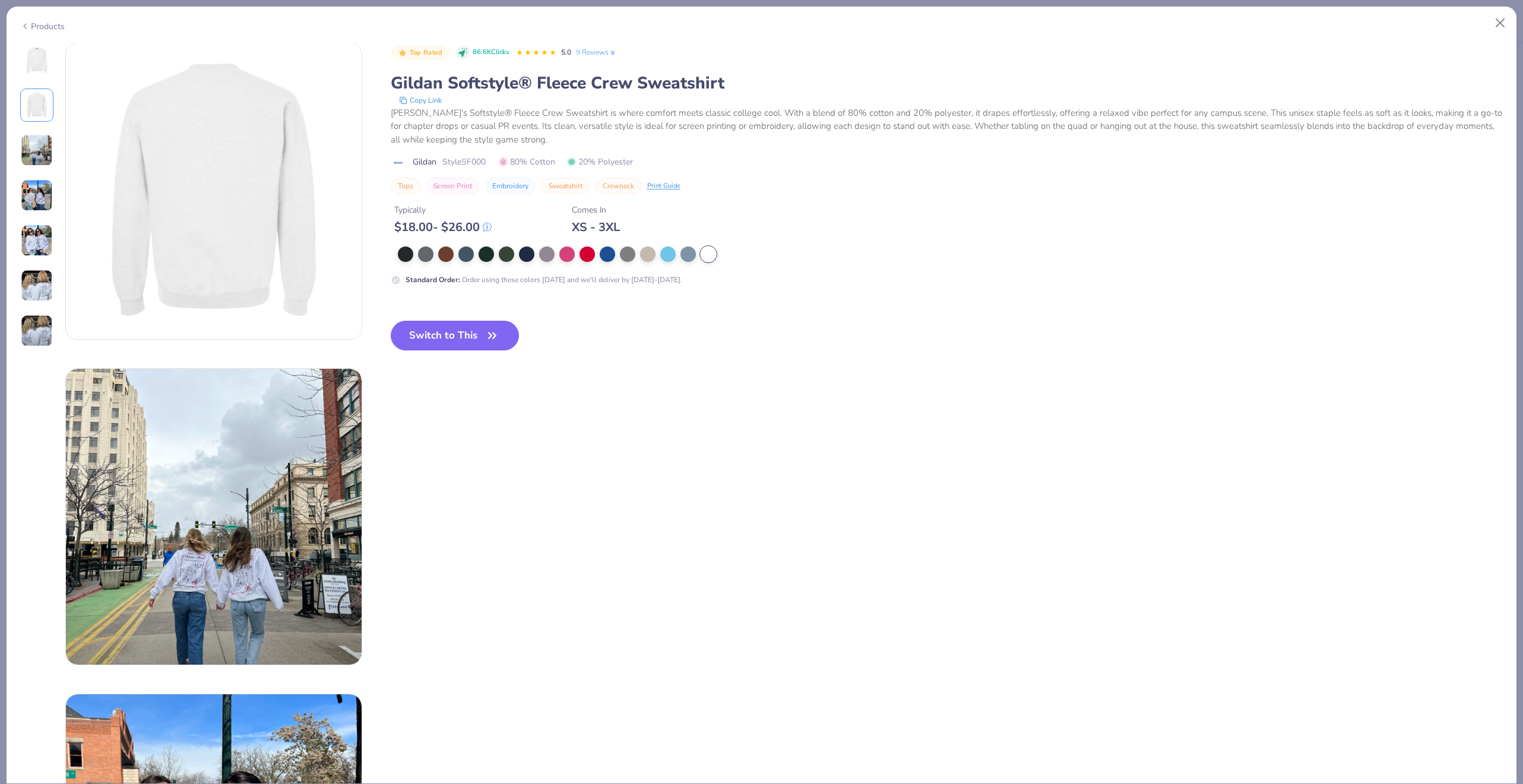
click at [36, 179] on img at bounding box center [37, 195] width 32 height 32
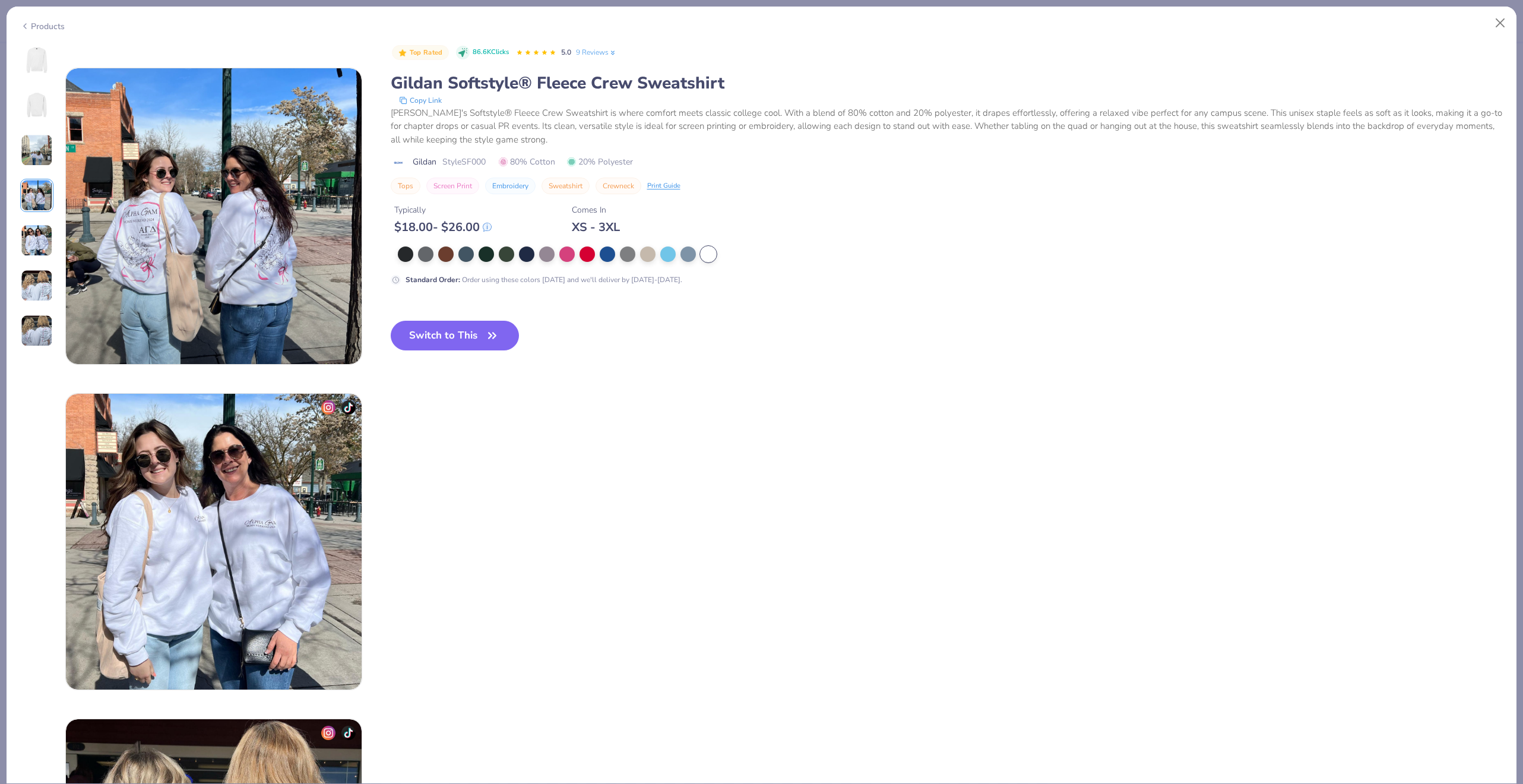
scroll to position [976, 0]
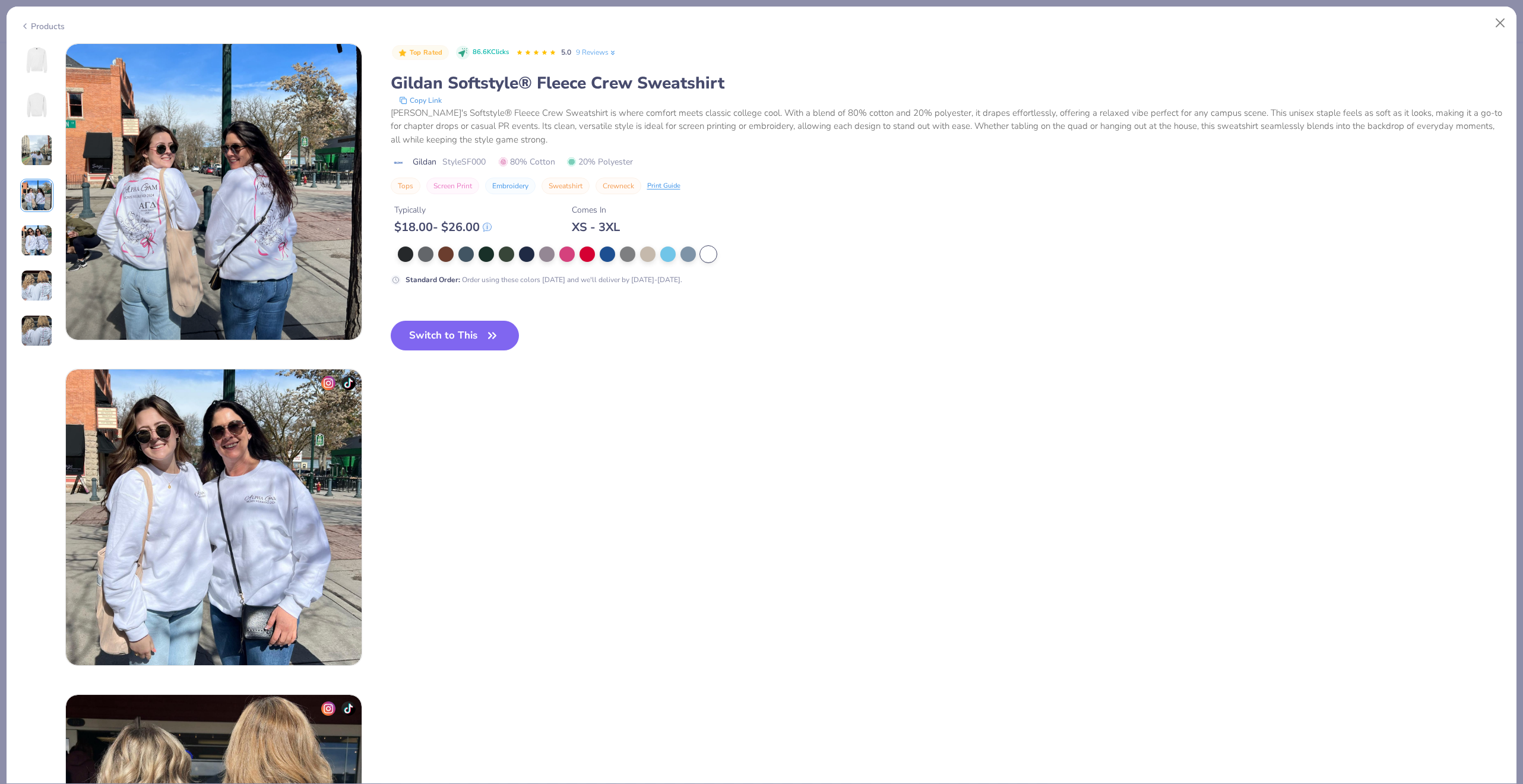
click at [38, 235] on img at bounding box center [37, 240] width 32 height 32
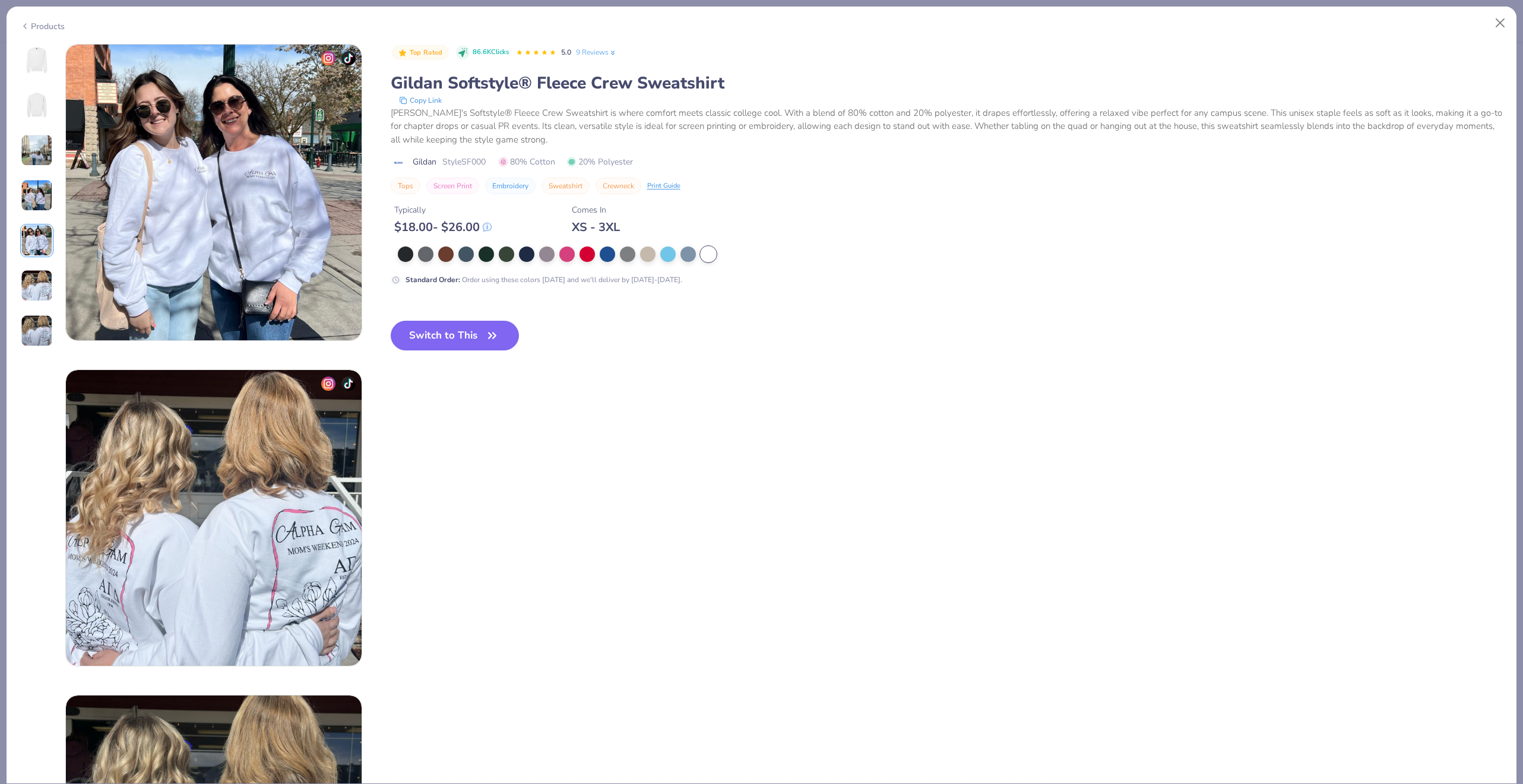
scroll to position [1302, 0]
click at [34, 278] on img at bounding box center [37, 286] width 32 height 32
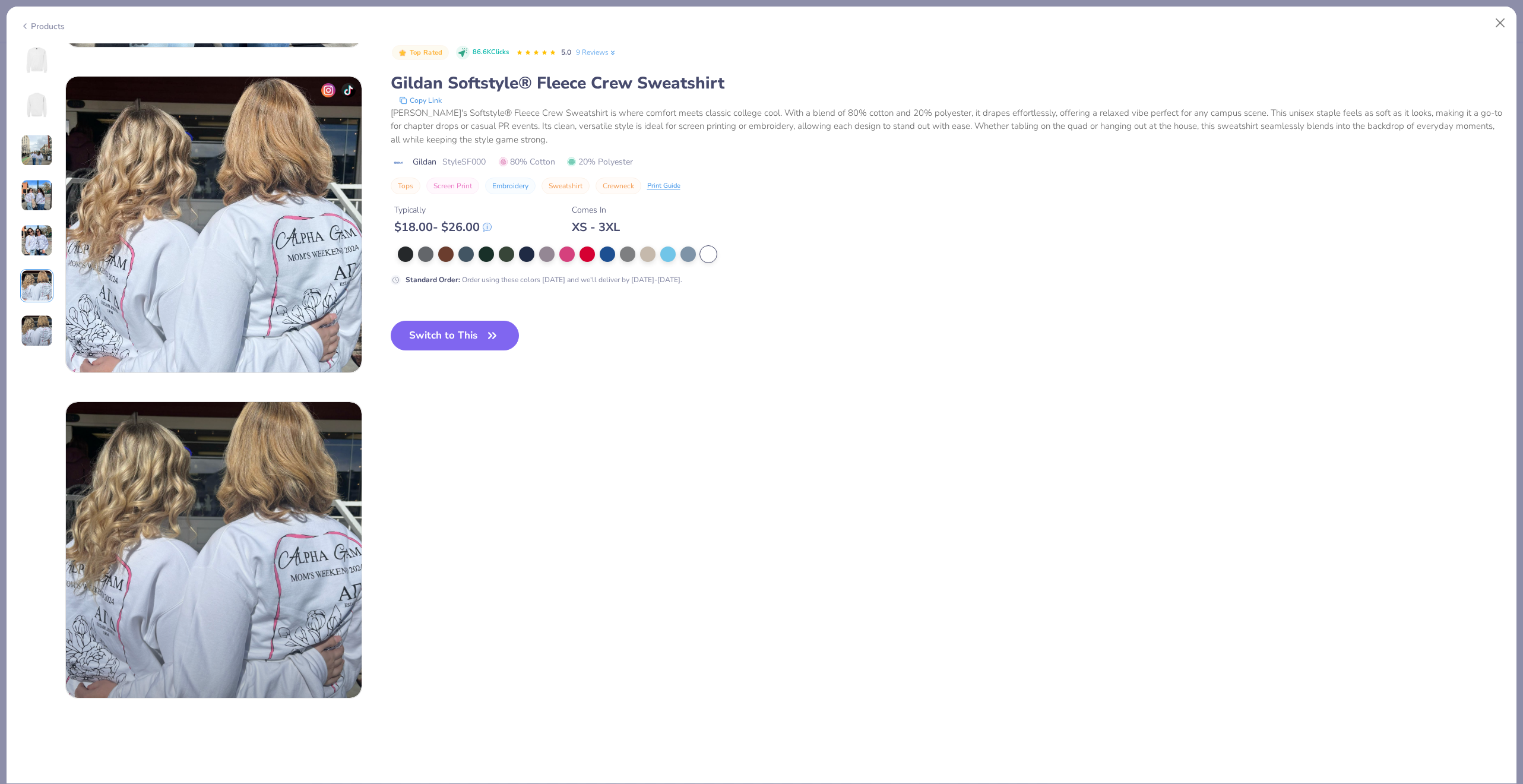
scroll to position [1627, 0]
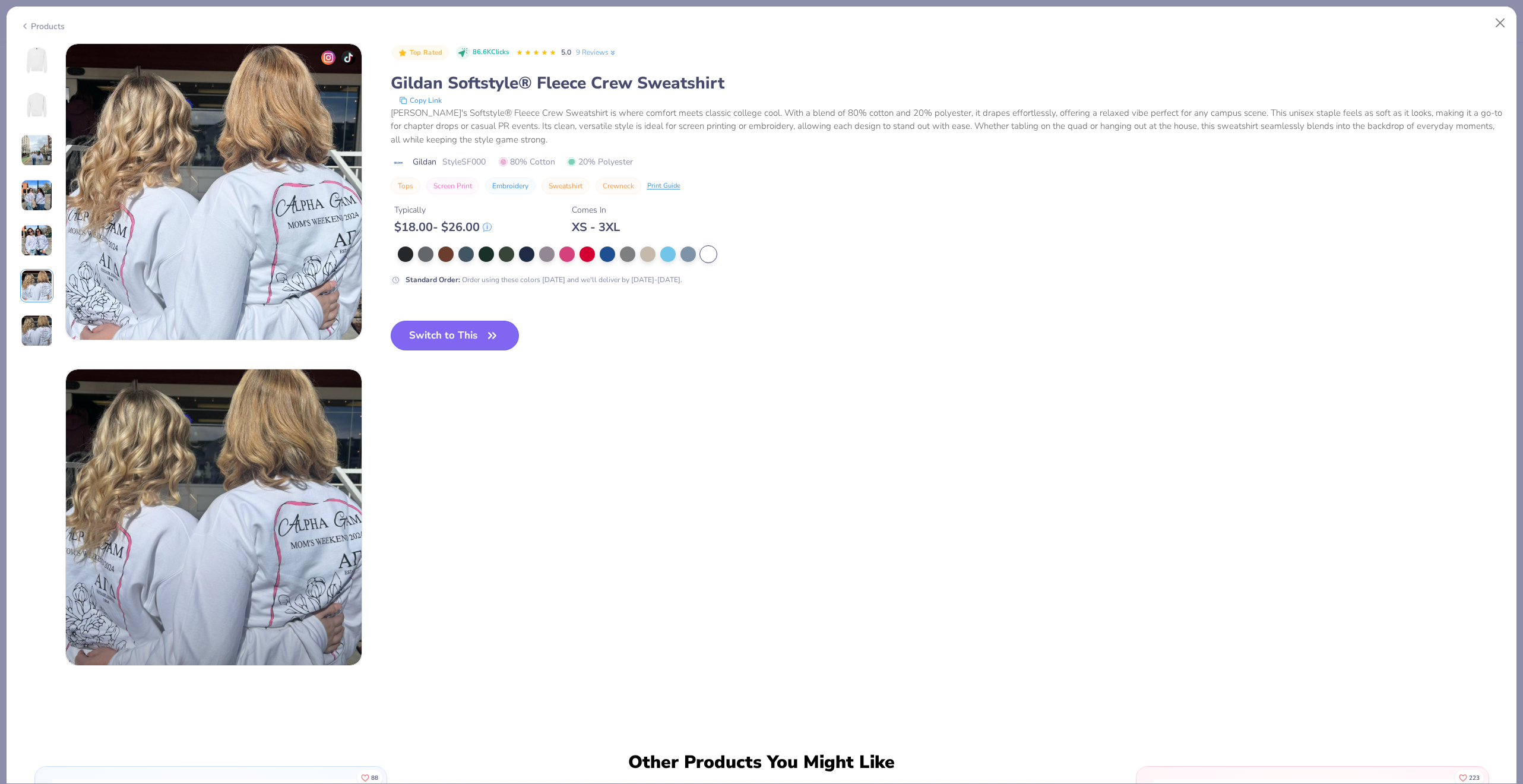
click at [446, 339] on button "Switch to This" at bounding box center [455, 335] width 129 height 30
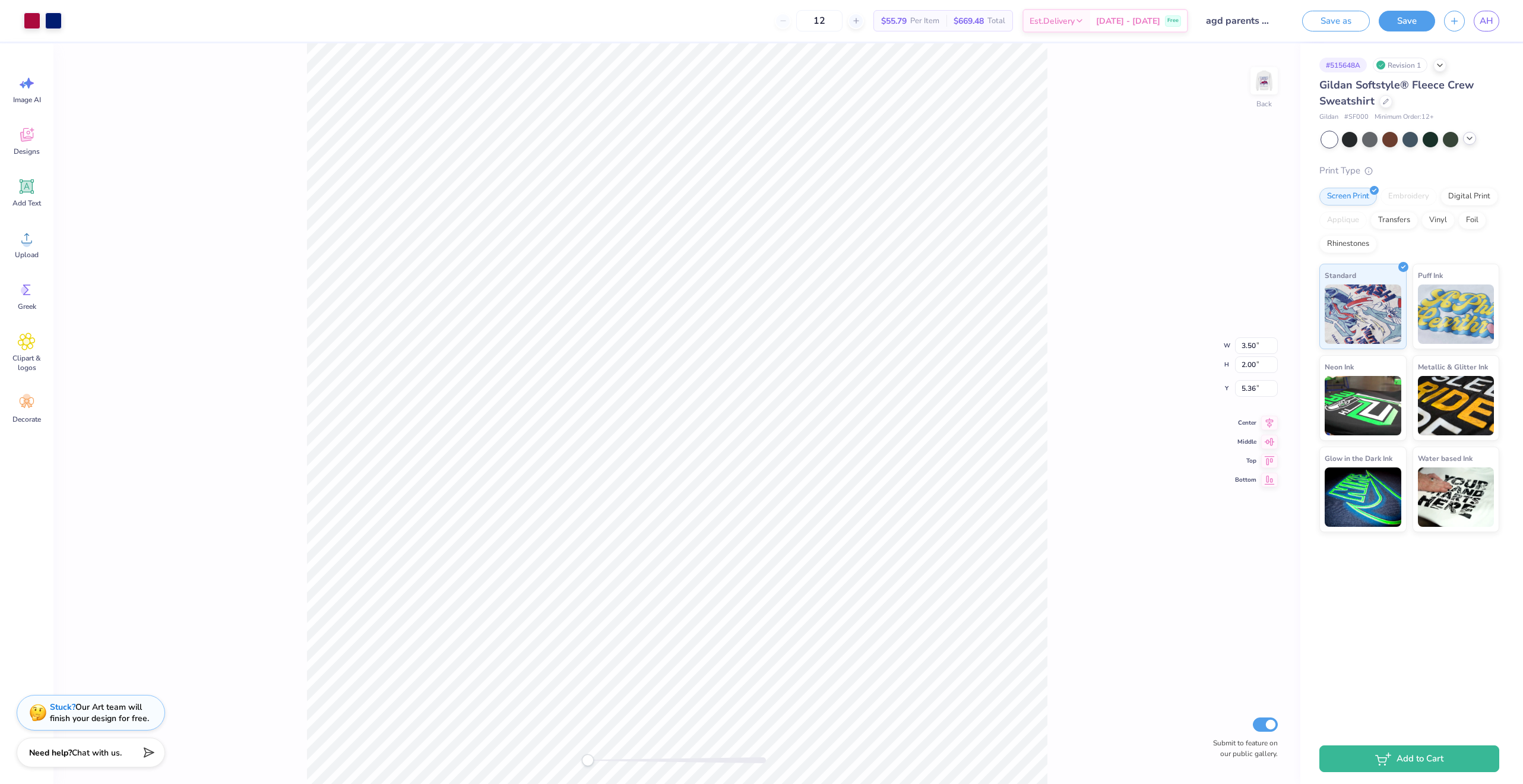
type input "3.00"
click at [1262, 87] on img at bounding box center [1264, 80] width 48 height 48
type input "6.00"
click at [1417, 20] on button "Save" at bounding box center [1407, 19] width 56 height 21
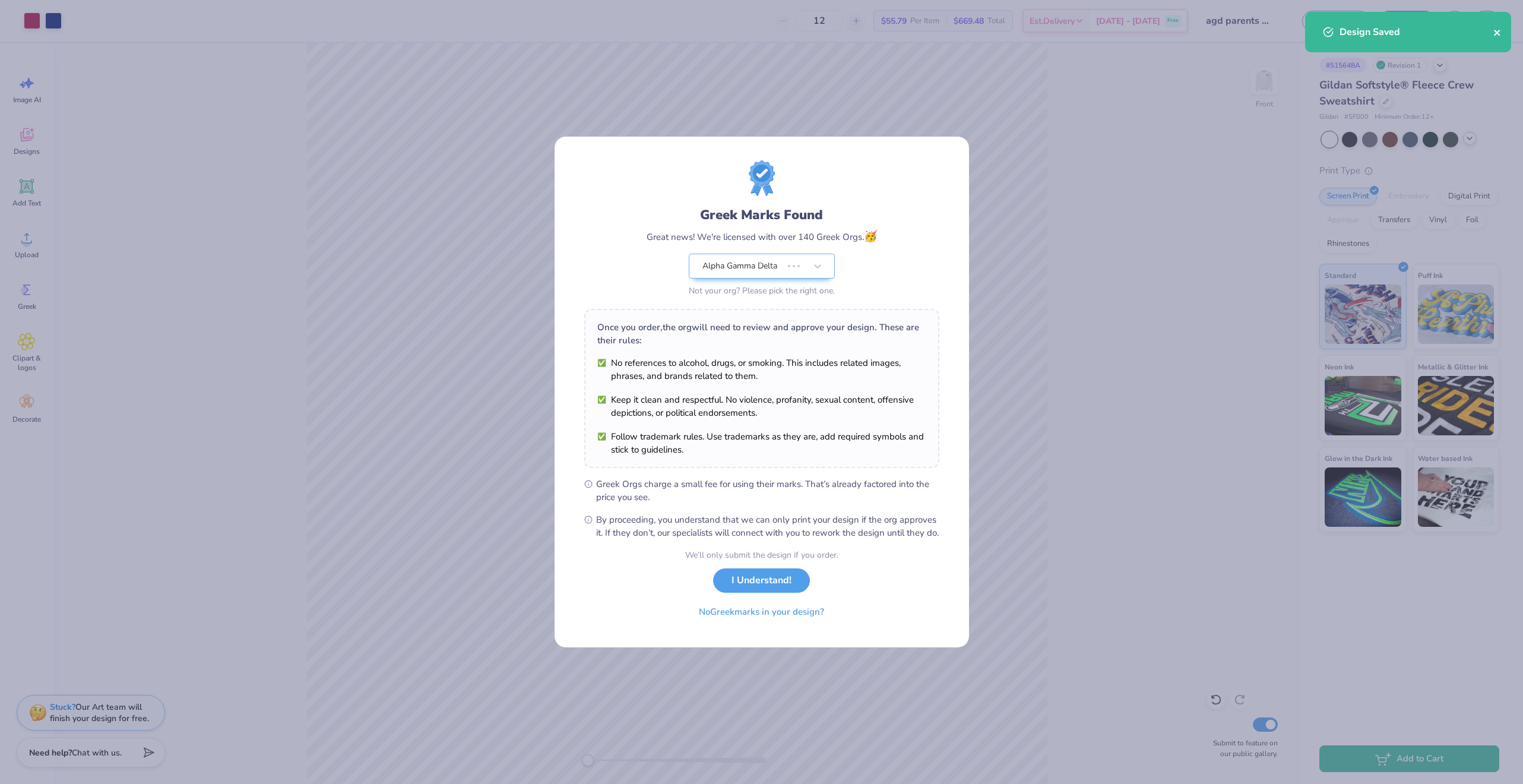
click at [1501, 33] on icon "close" at bounding box center [1497, 33] width 9 height 9
click at [756, 589] on button "I Understand!" at bounding box center [762, 577] width 97 height 24
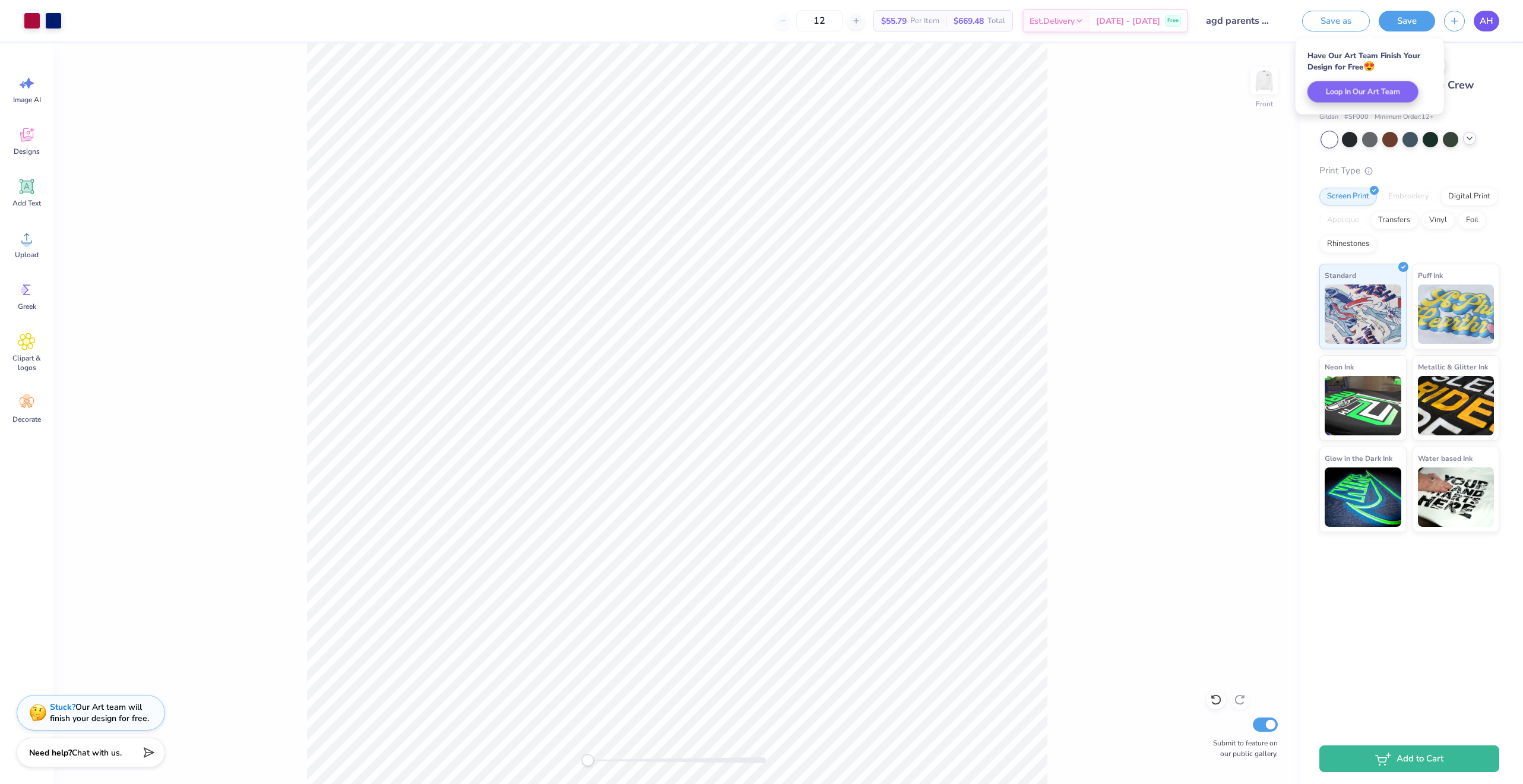
click at [1489, 23] on span "AH" at bounding box center [1487, 21] width 14 height 14
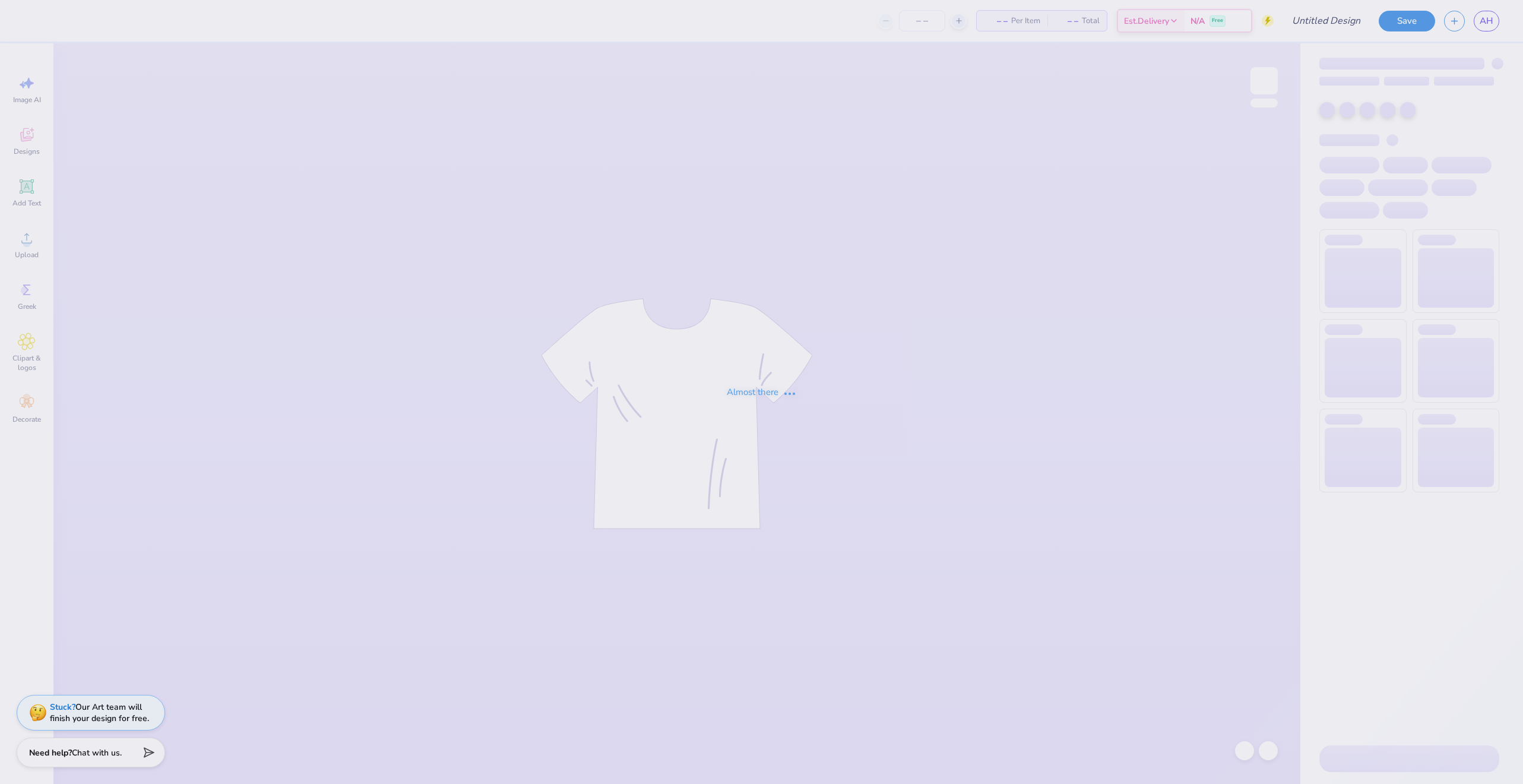
type input "agd parents weekend"
type input "12"
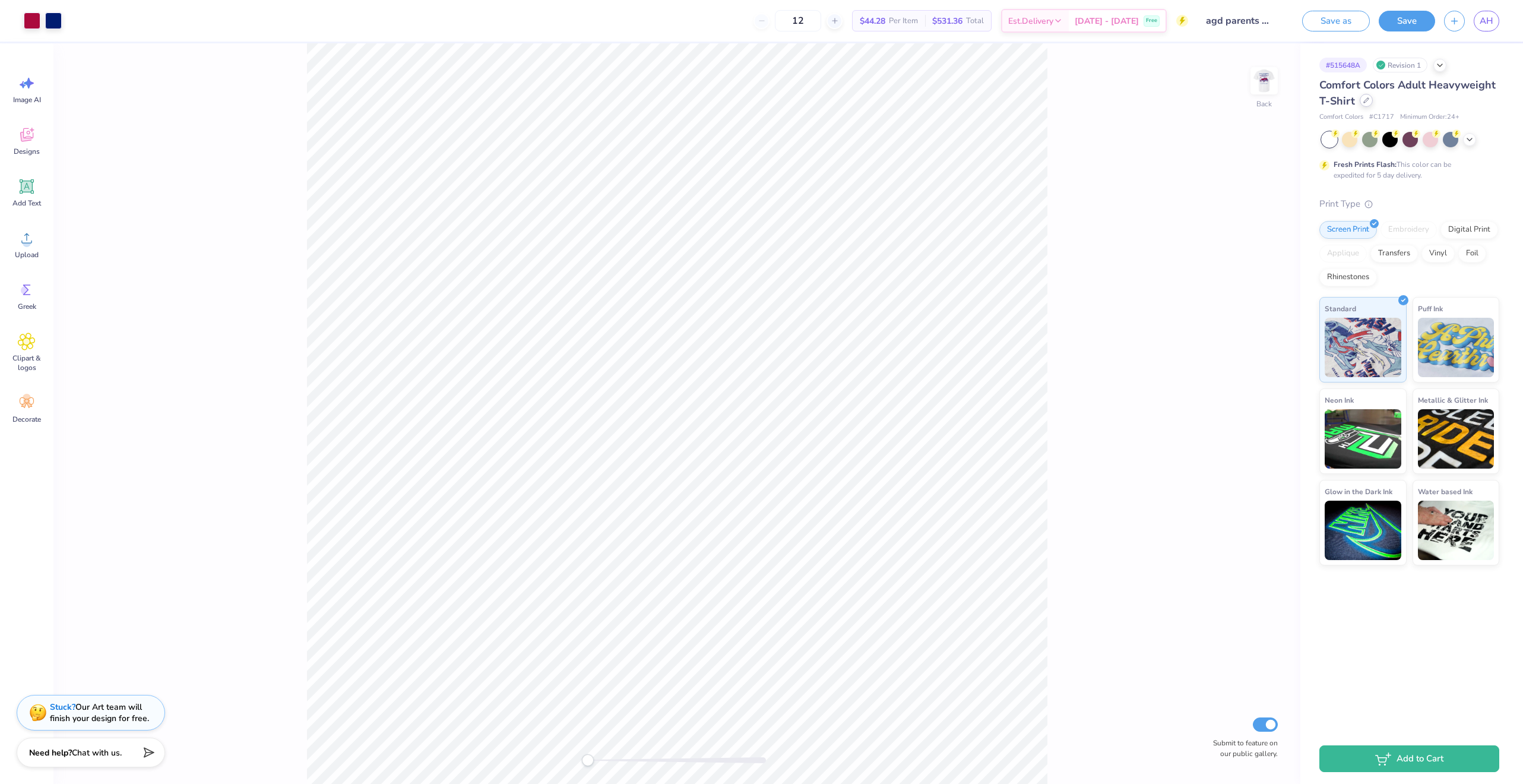
click at [1369, 103] on div at bounding box center [1366, 100] width 13 height 13
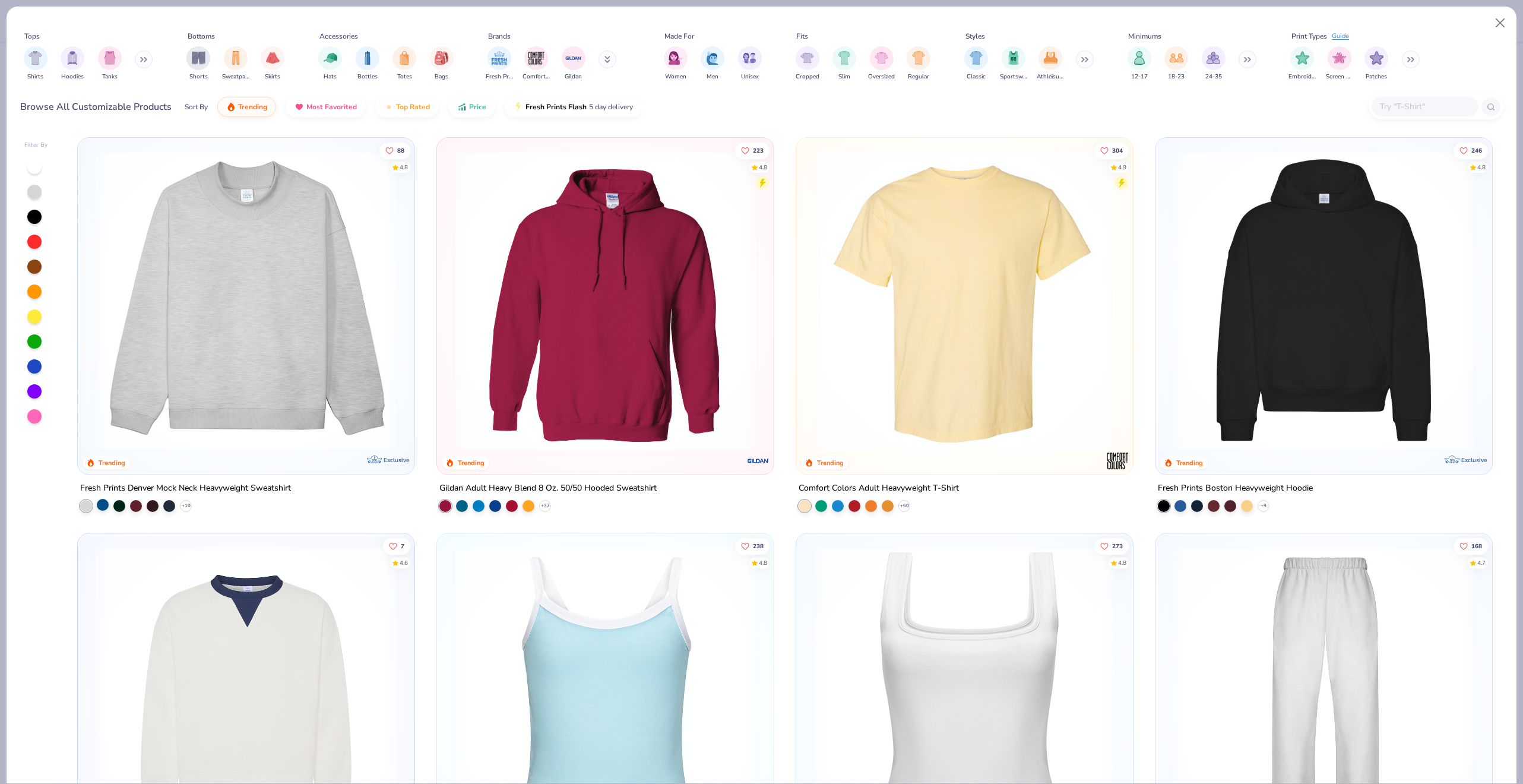
click at [105, 504] on div at bounding box center [102, 504] width 12 height 12
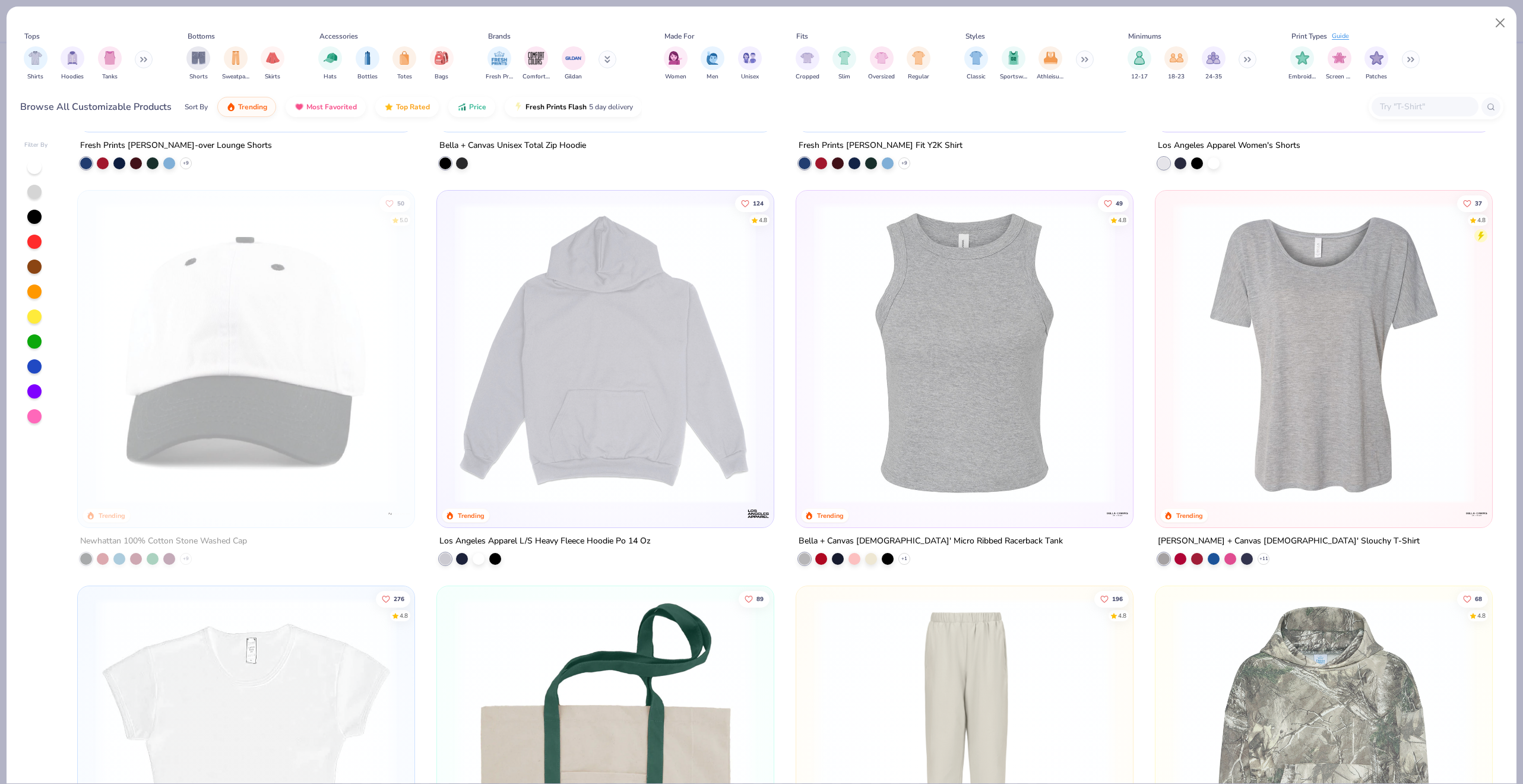
scroll to position [2403, 0]
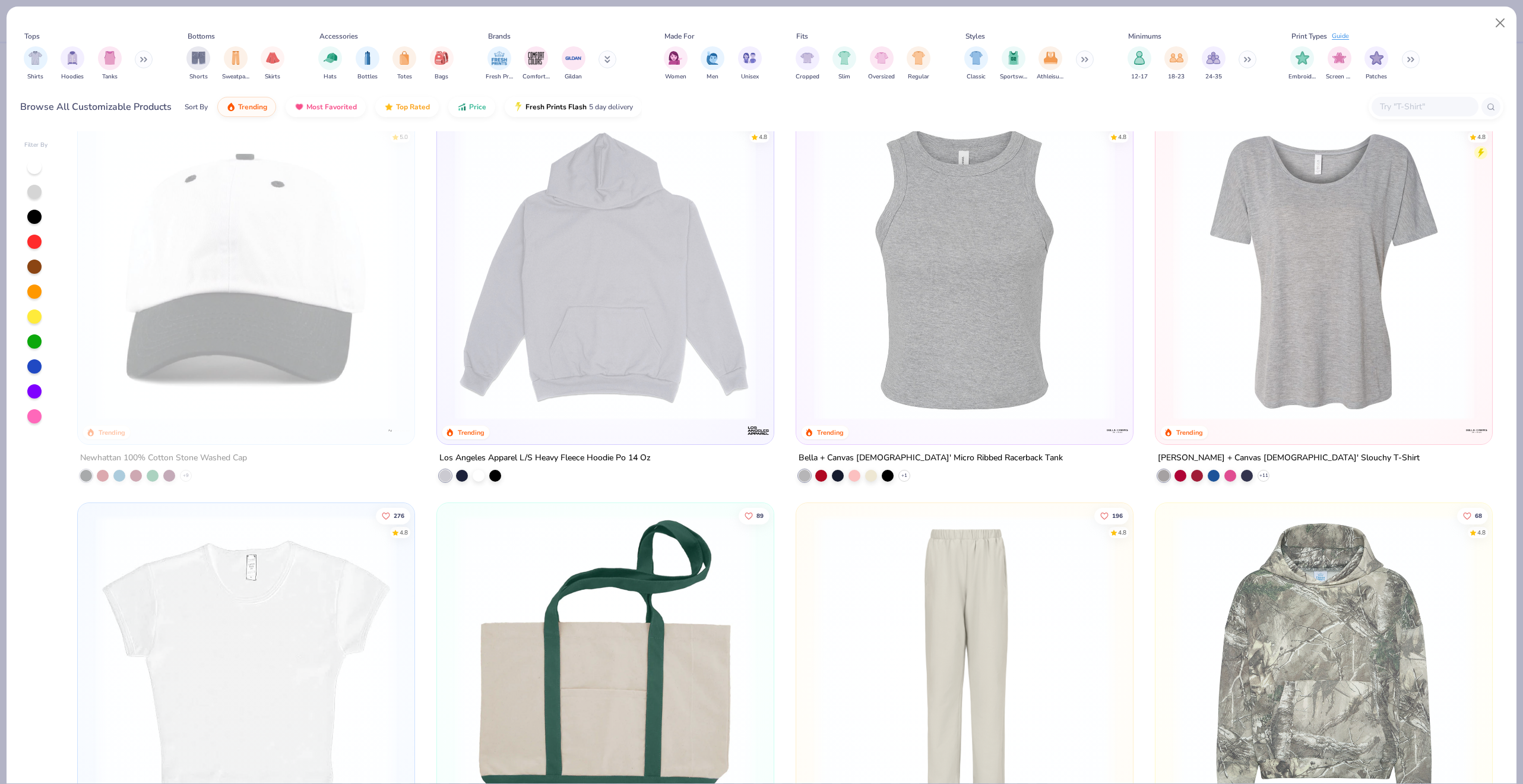
click at [542, 337] on img at bounding box center [605, 270] width 313 height 301
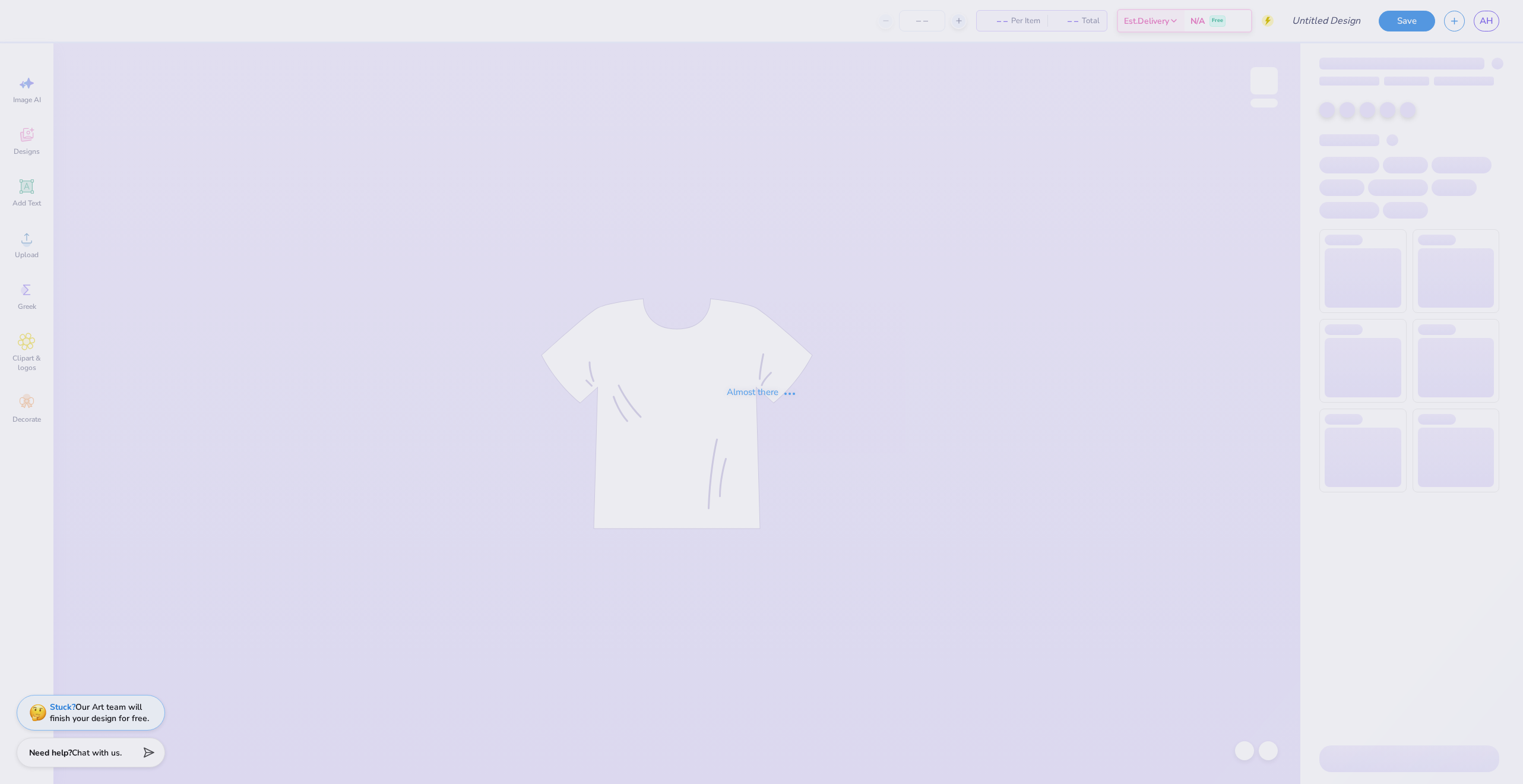
type input "agd parents weekend"
type input "12"
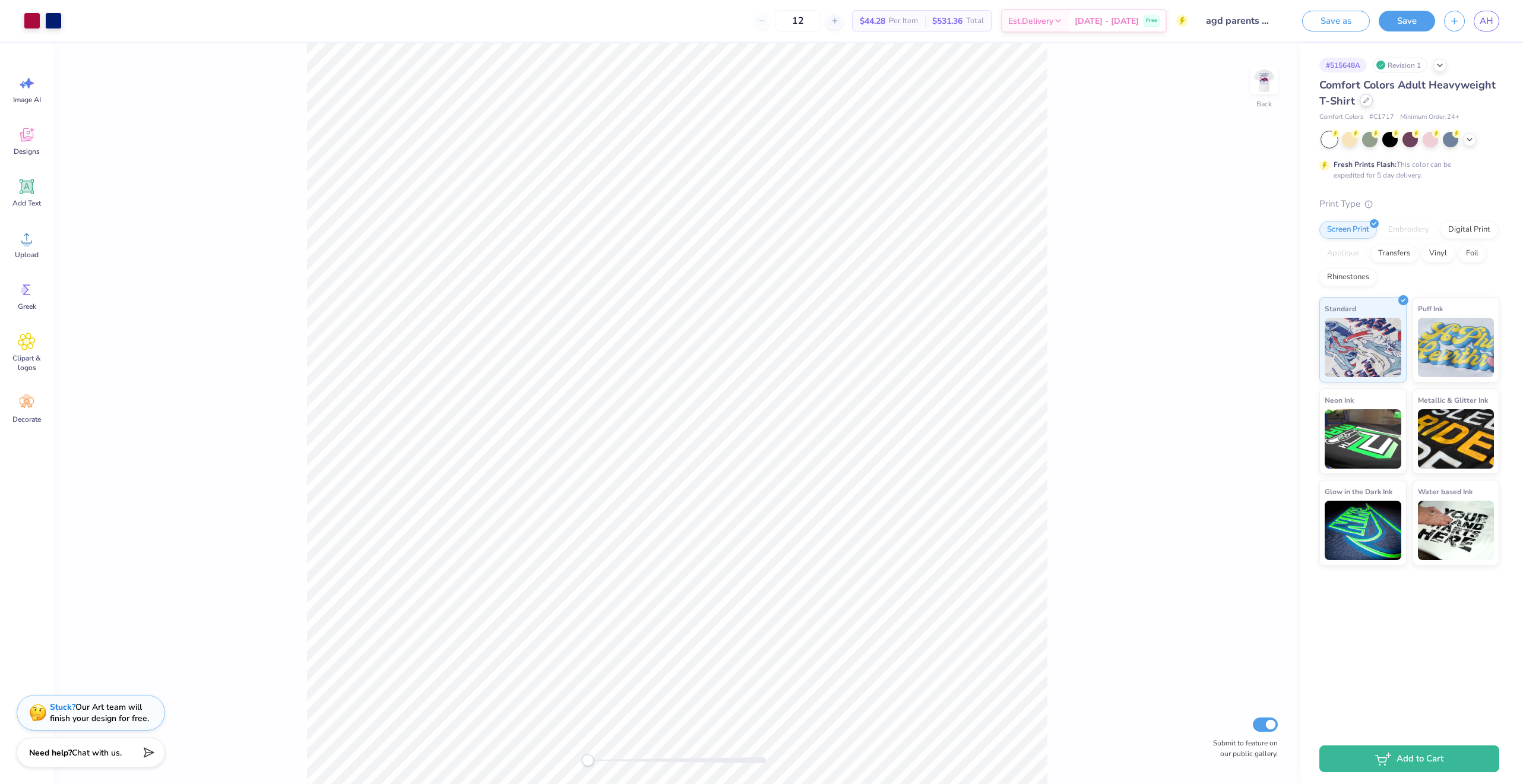
click at [1368, 98] on icon at bounding box center [1366, 101] width 5 height 5
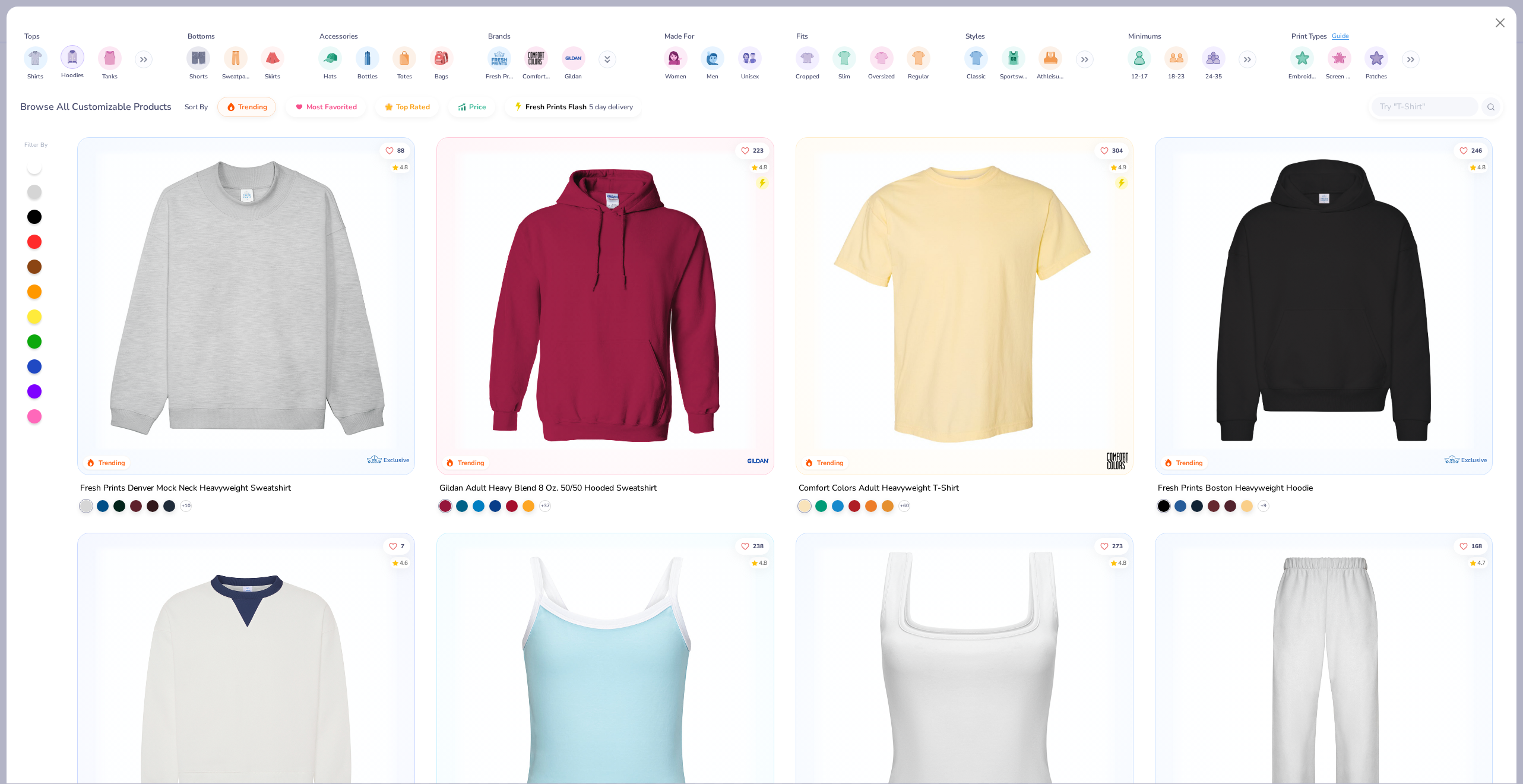
click at [71, 62] on img "filter for Hoodies" at bounding box center [72, 57] width 13 height 14
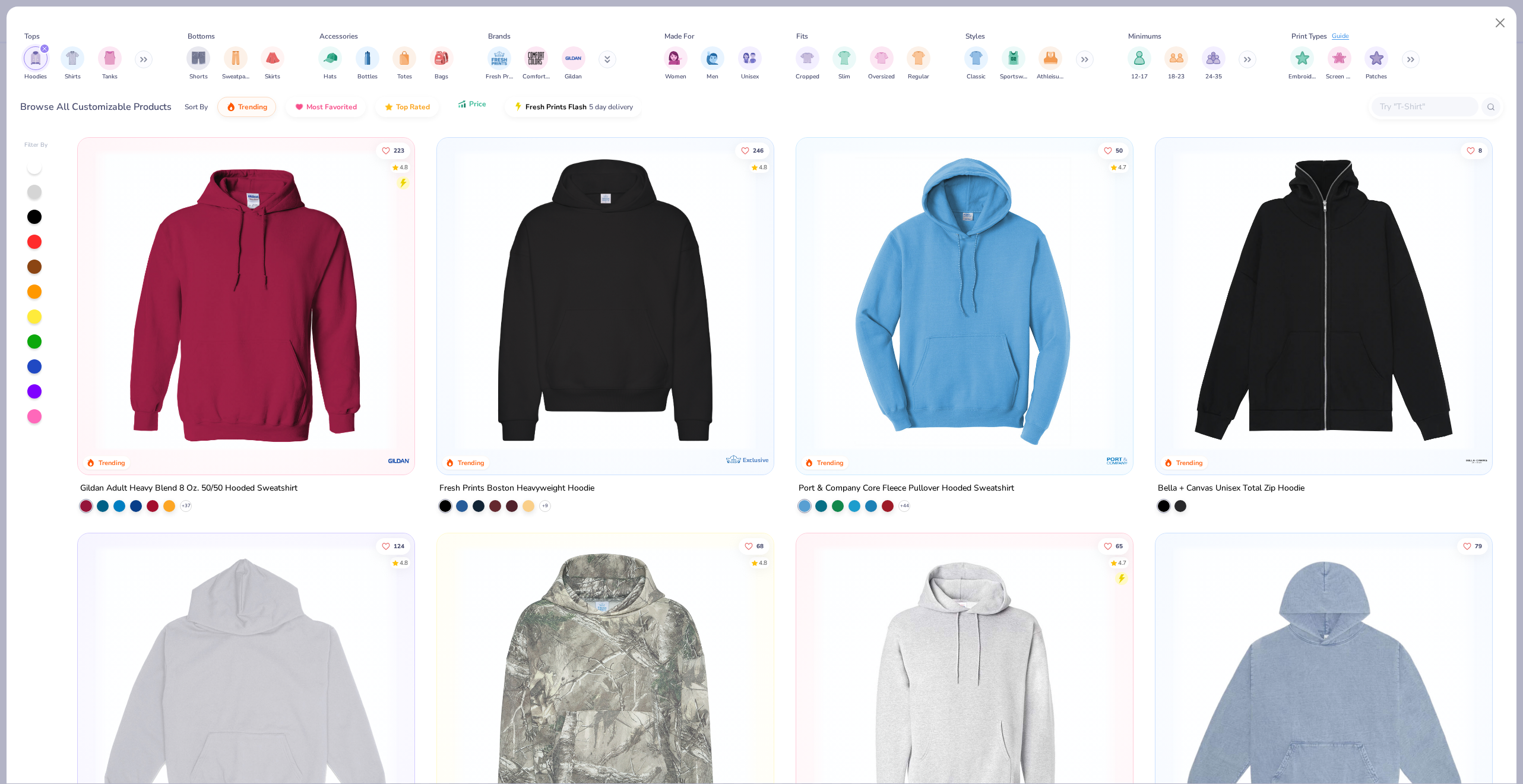
click at [474, 107] on span "Price" at bounding box center [477, 104] width 17 height 9
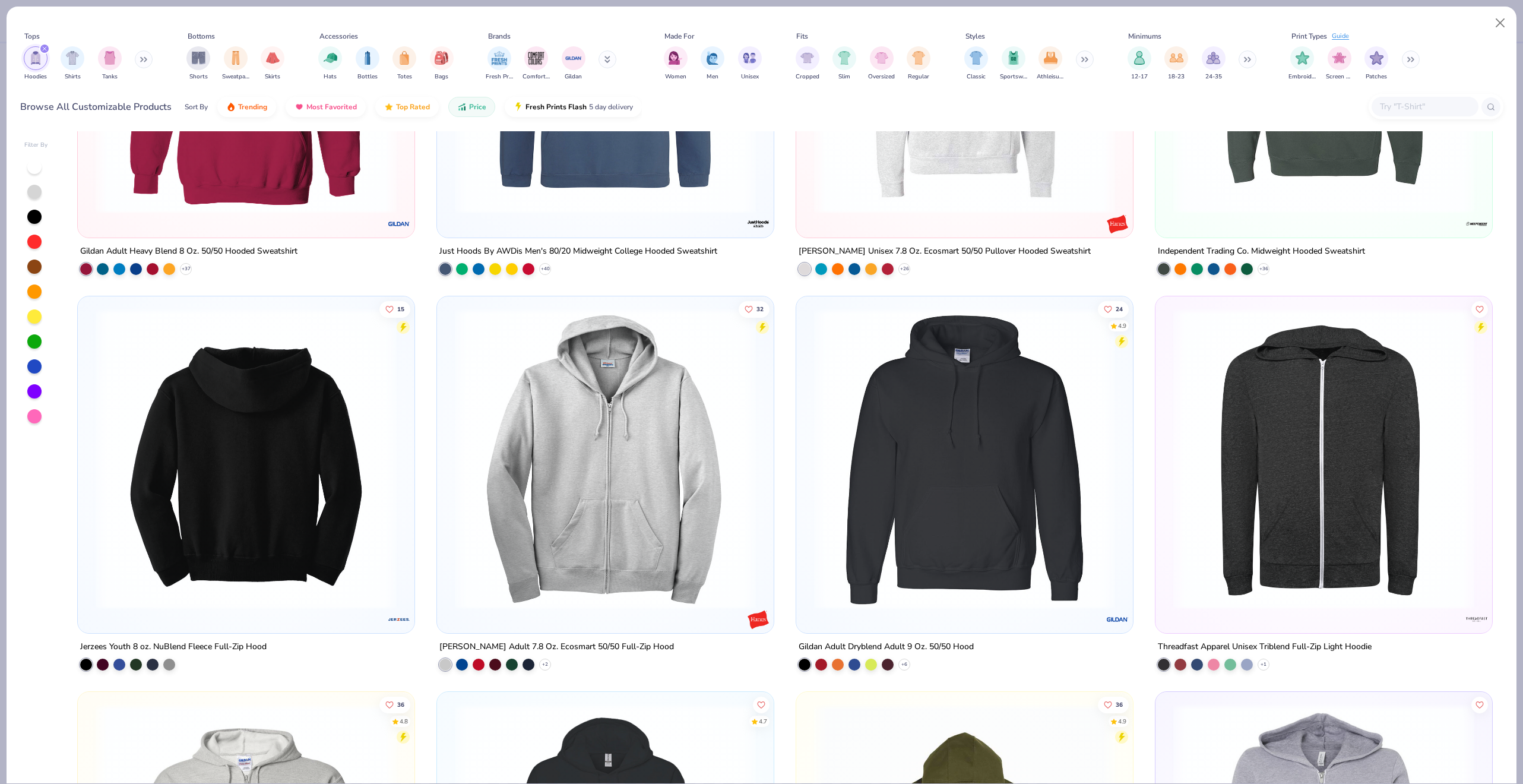
scroll to position [637, 0]
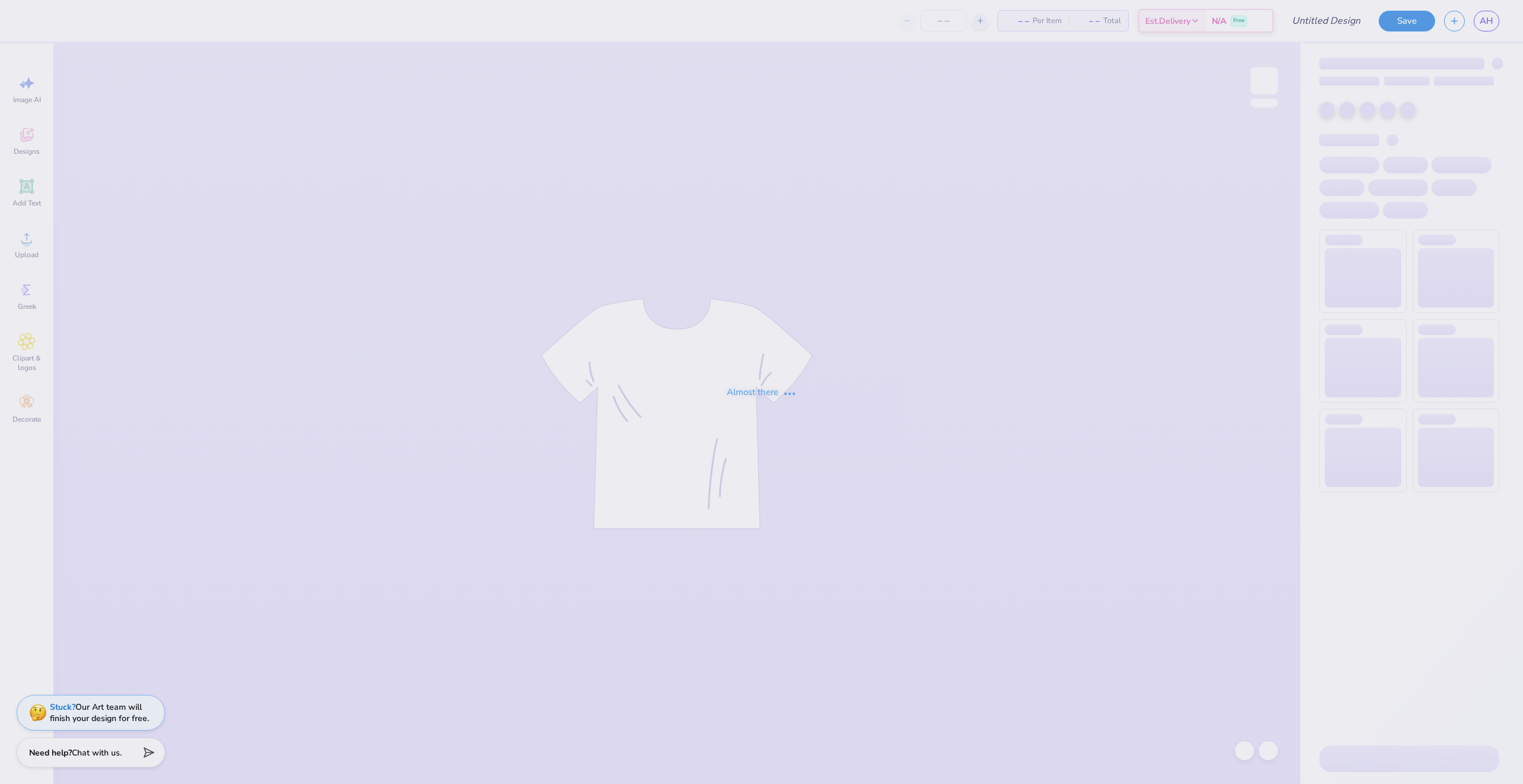
type input "agd parents weekend"
type input "12"
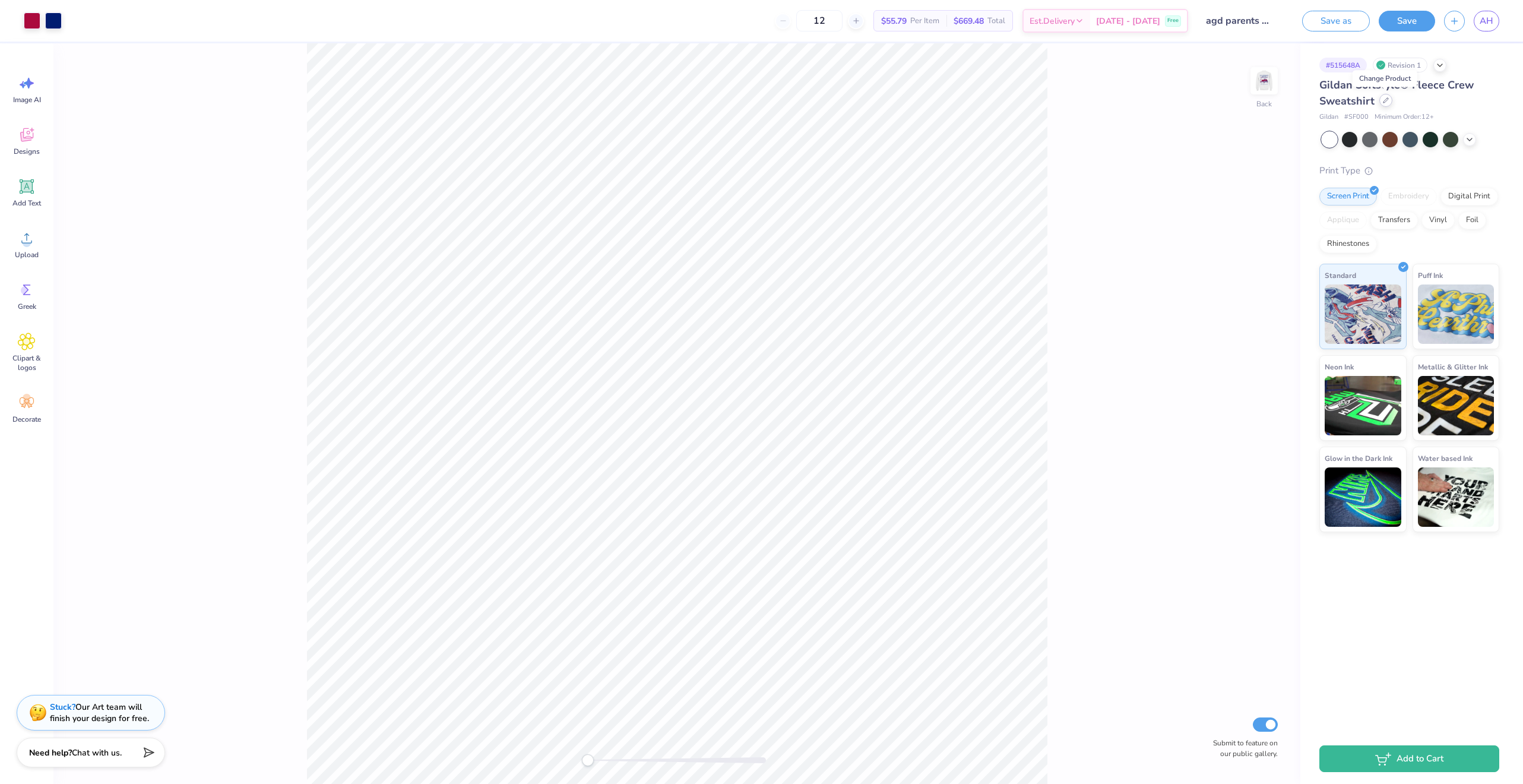
click at [1386, 101] on icon at bounding box center [1386, 101] width 6 height 6
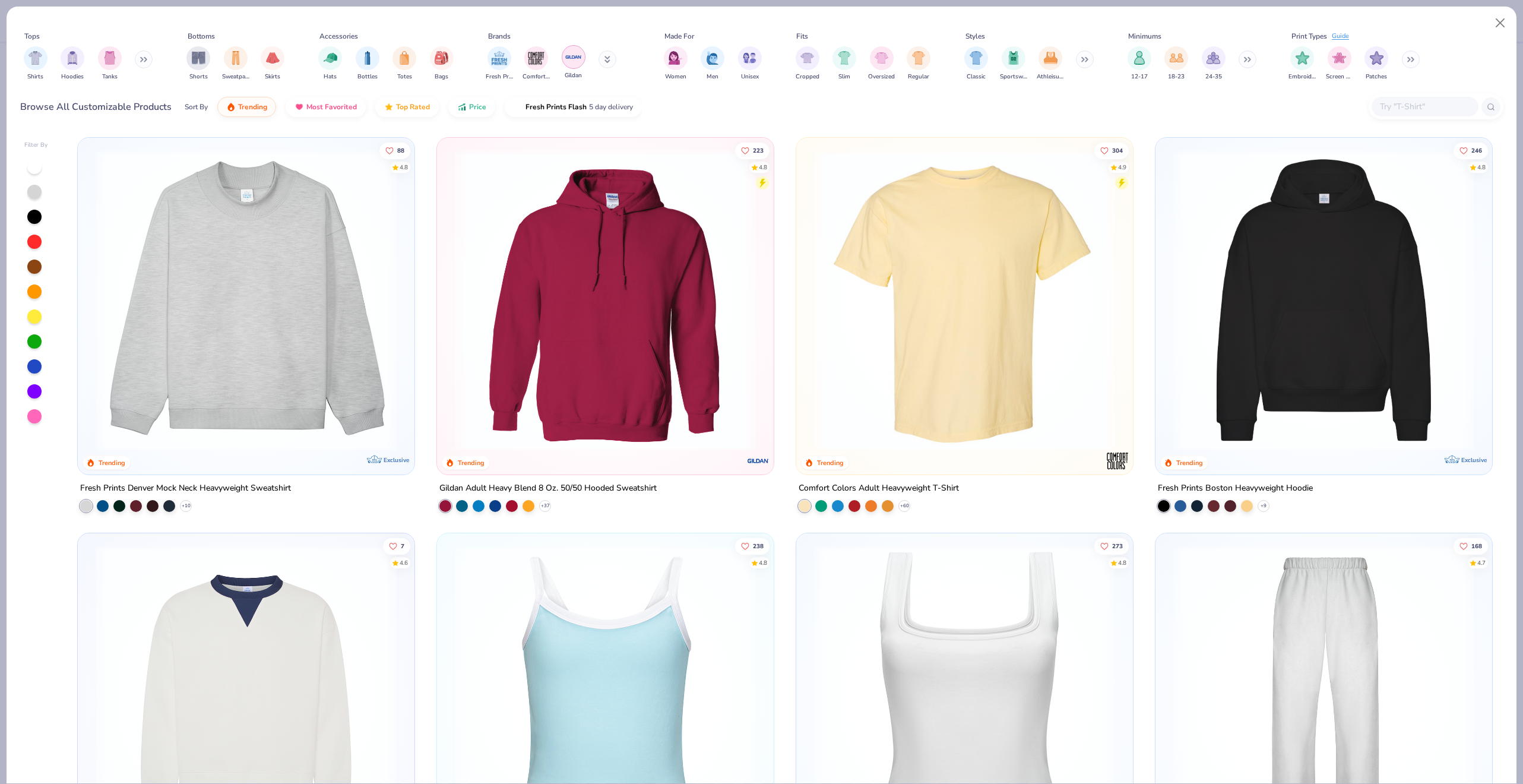
click at [572, 55] on img "filter for Gildan" at bounding box center [573, 57] width 18 height 18
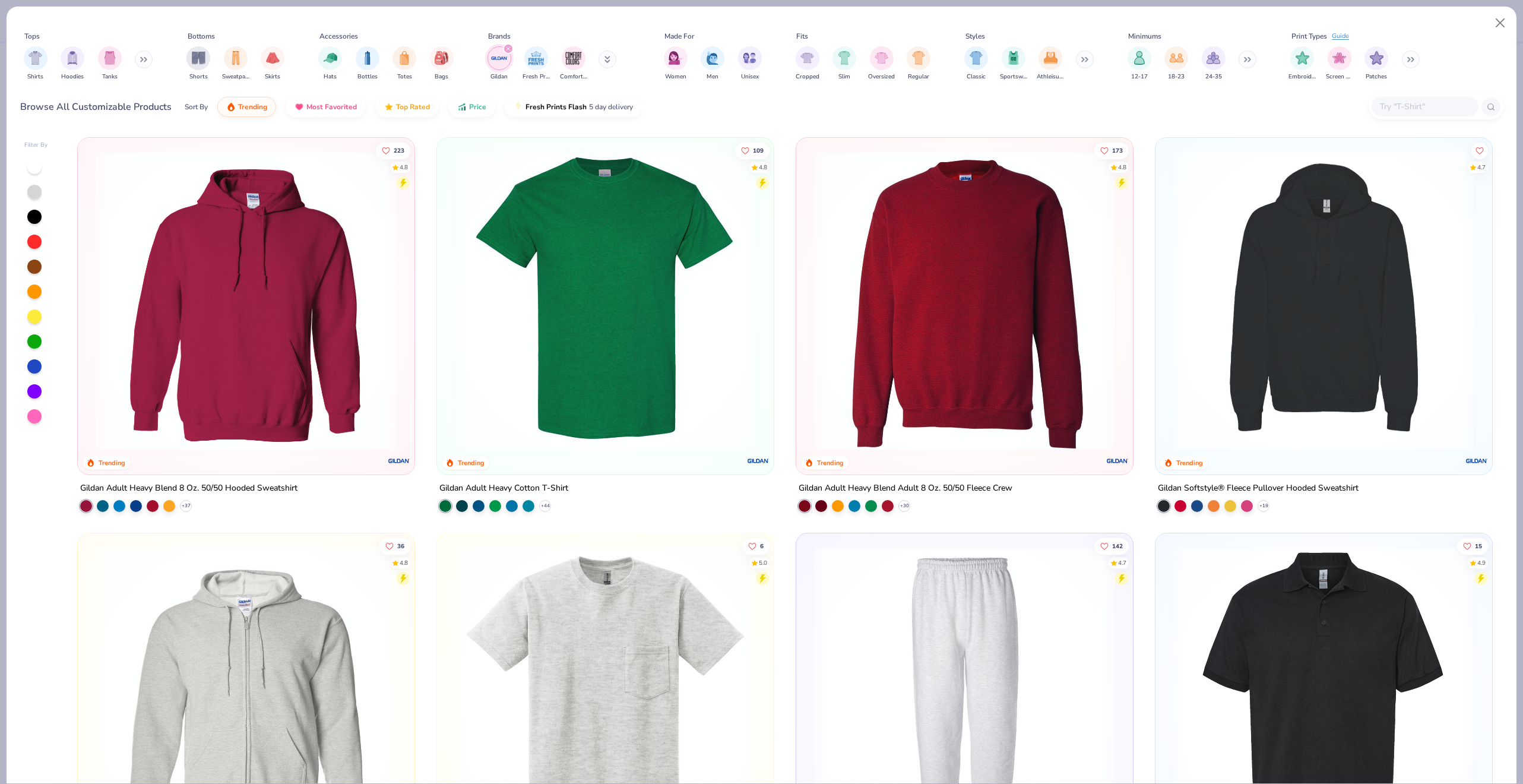
click at [269, 320] on img at bounding box center [246, 300] width 313 height 301
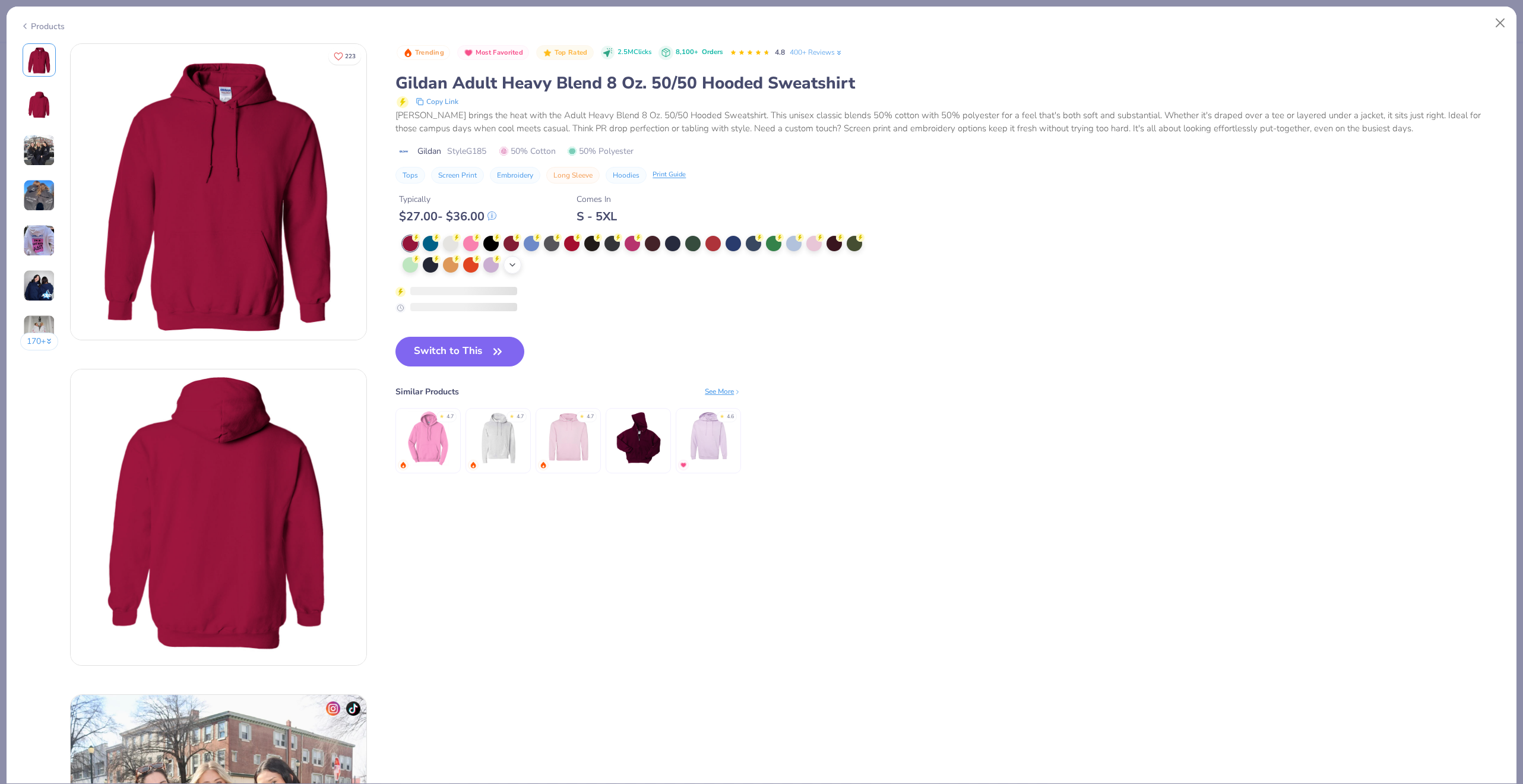
click at [514, 257] on div "+ 15" at bounding box center [512, 264] width 18 height 18
click at [735, 267] on div at bounding box center [733, 264] width 16 height 16
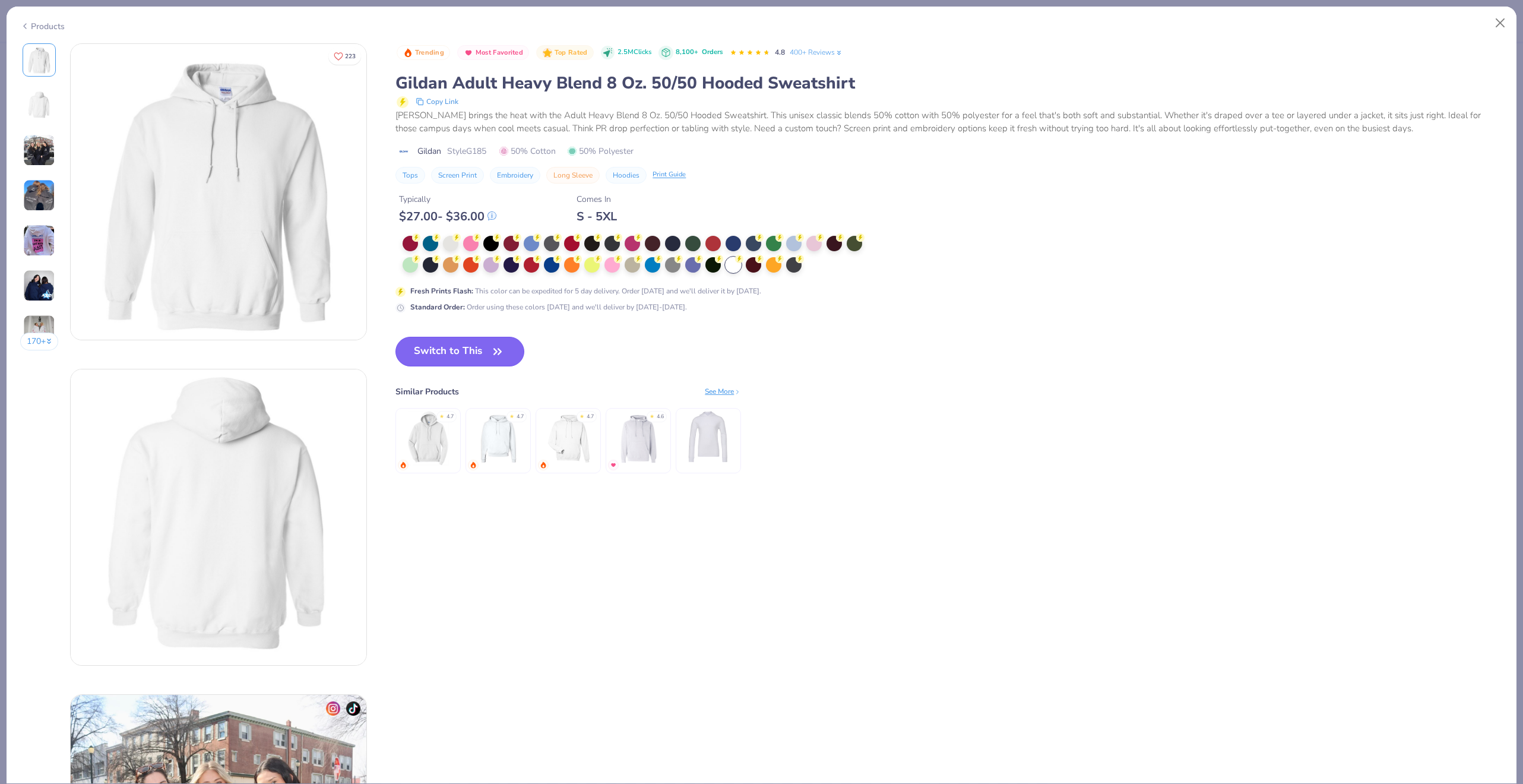
click at [474, 352] on button "Switch to This" at bounding box center [460, 352] width 129 height 30
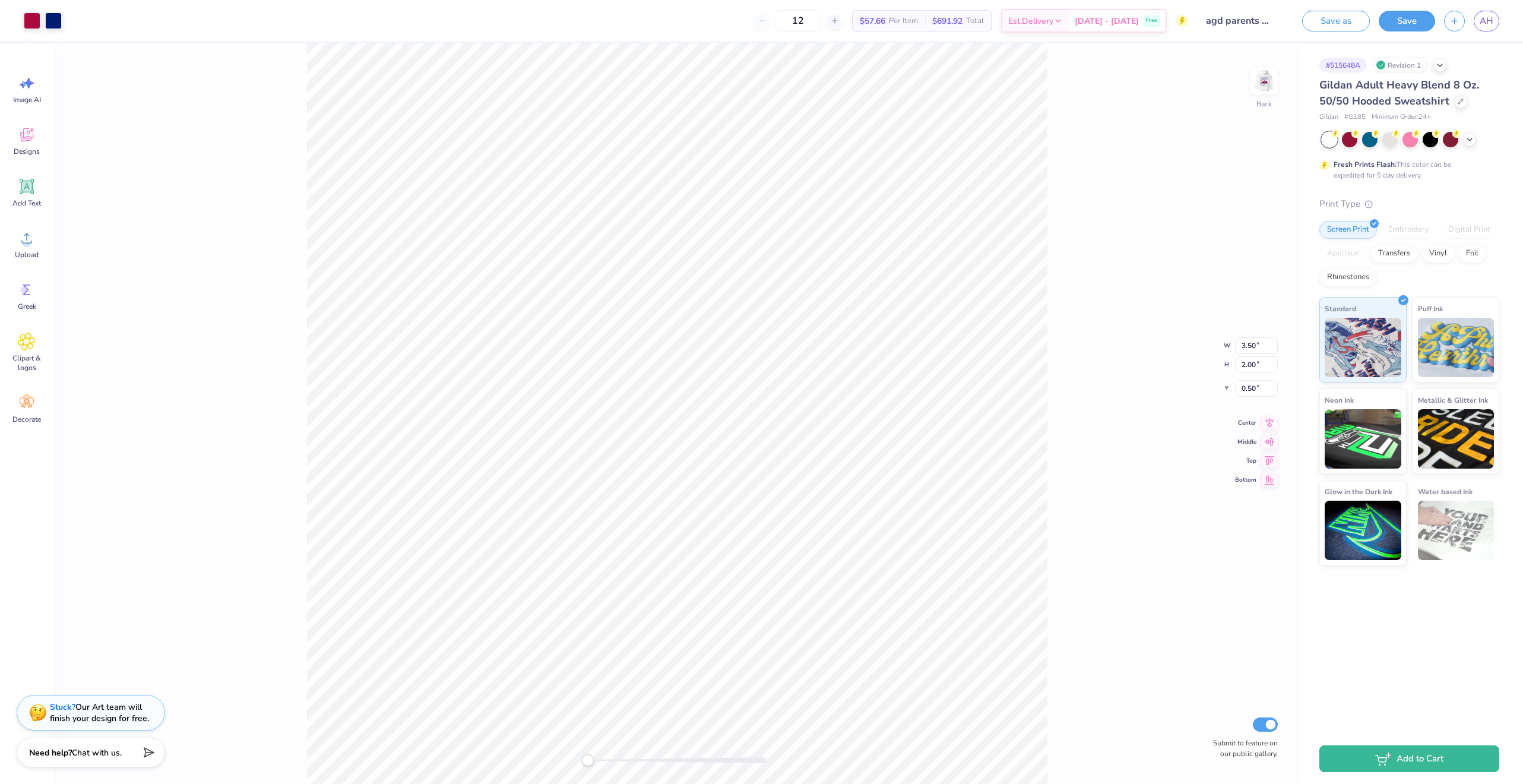
type input "2.62"
click at [1257, 92] on img at bounding box center [1264, 80] width 48 height 48
click at [1357, 16] on button "Save as" at bounding box center [1336, 19] width 68 height 21
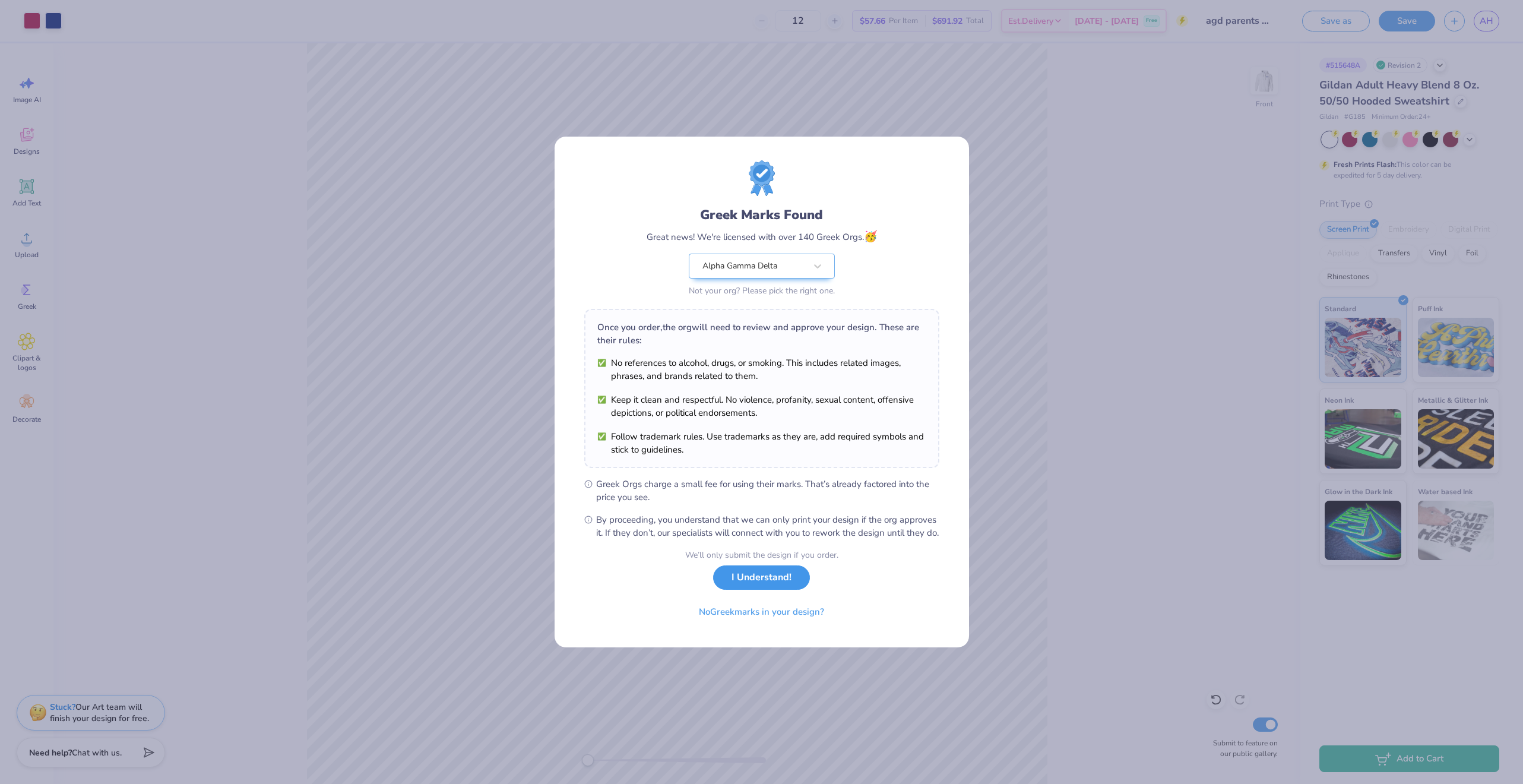
click at [783, 588] on button "I Understand!" at bounding box center [762, 577] width 97 height 24
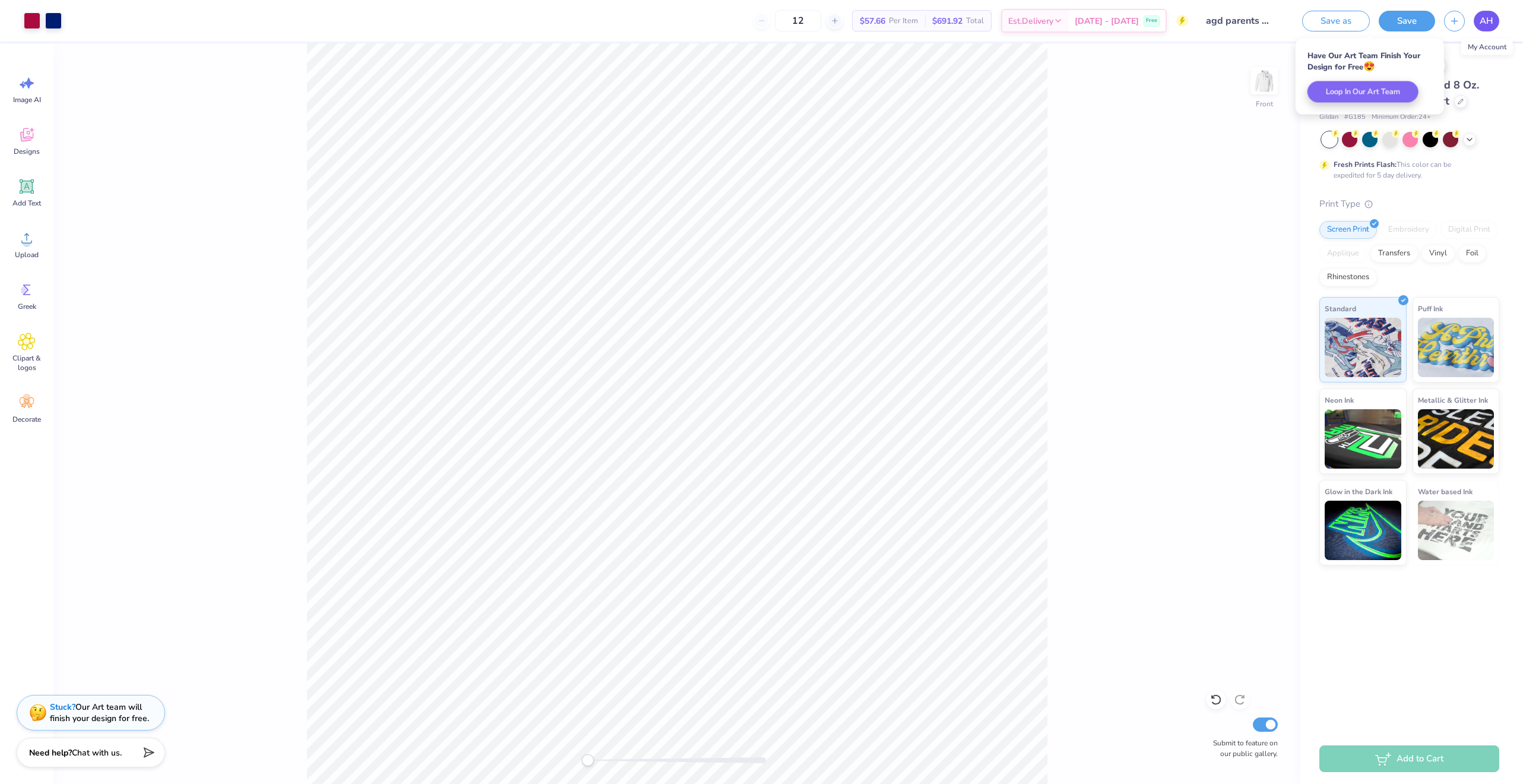
click at [1484, 23] on span "AH" at bounding box center [1487, 21] width 14 height 14
